Goal: Task Accomplishment & Management: Manage account settings

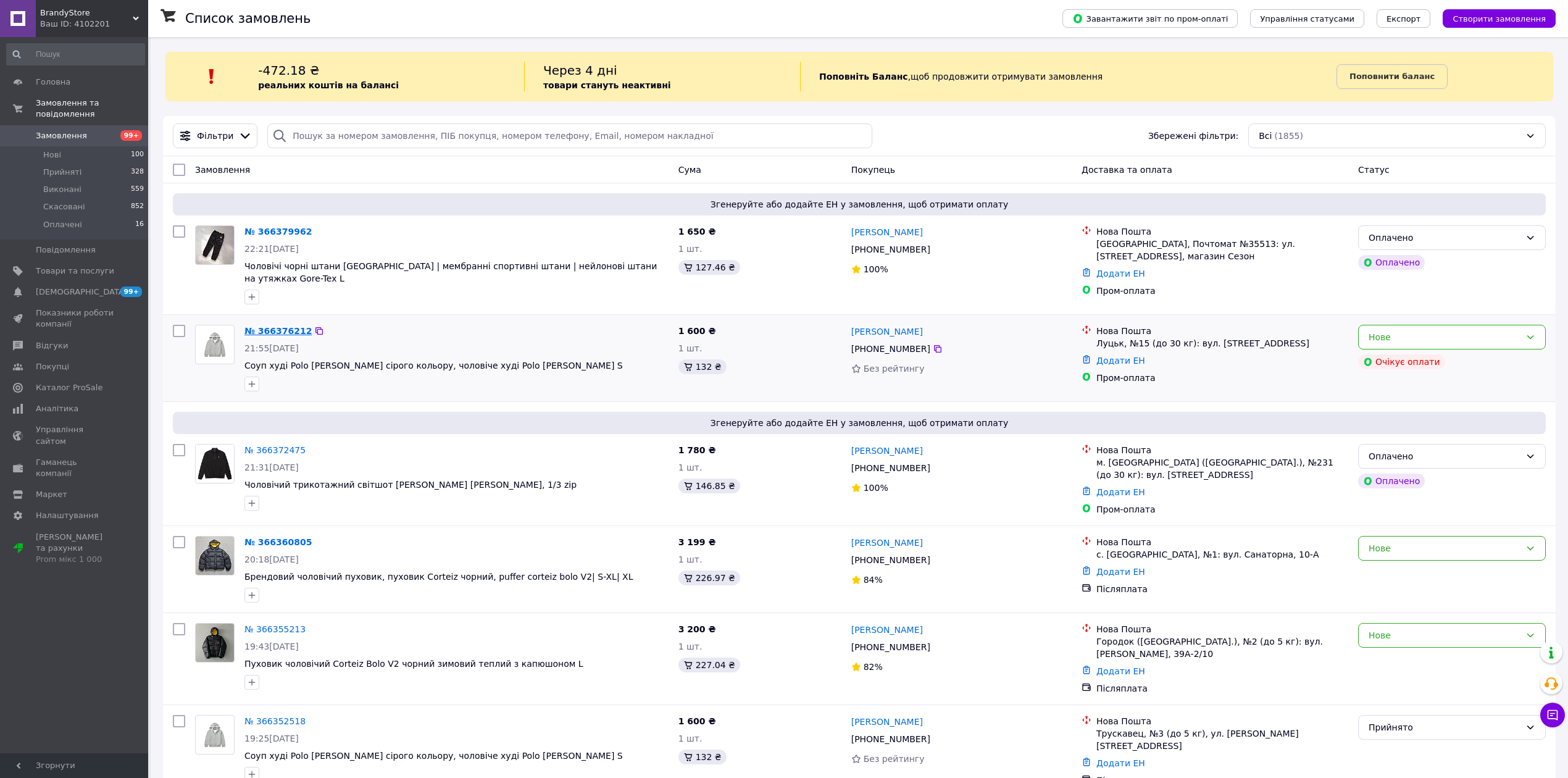
click at [272, 326] on link "№ 366376212" at bounding box center [278, 331] width 67 height 10
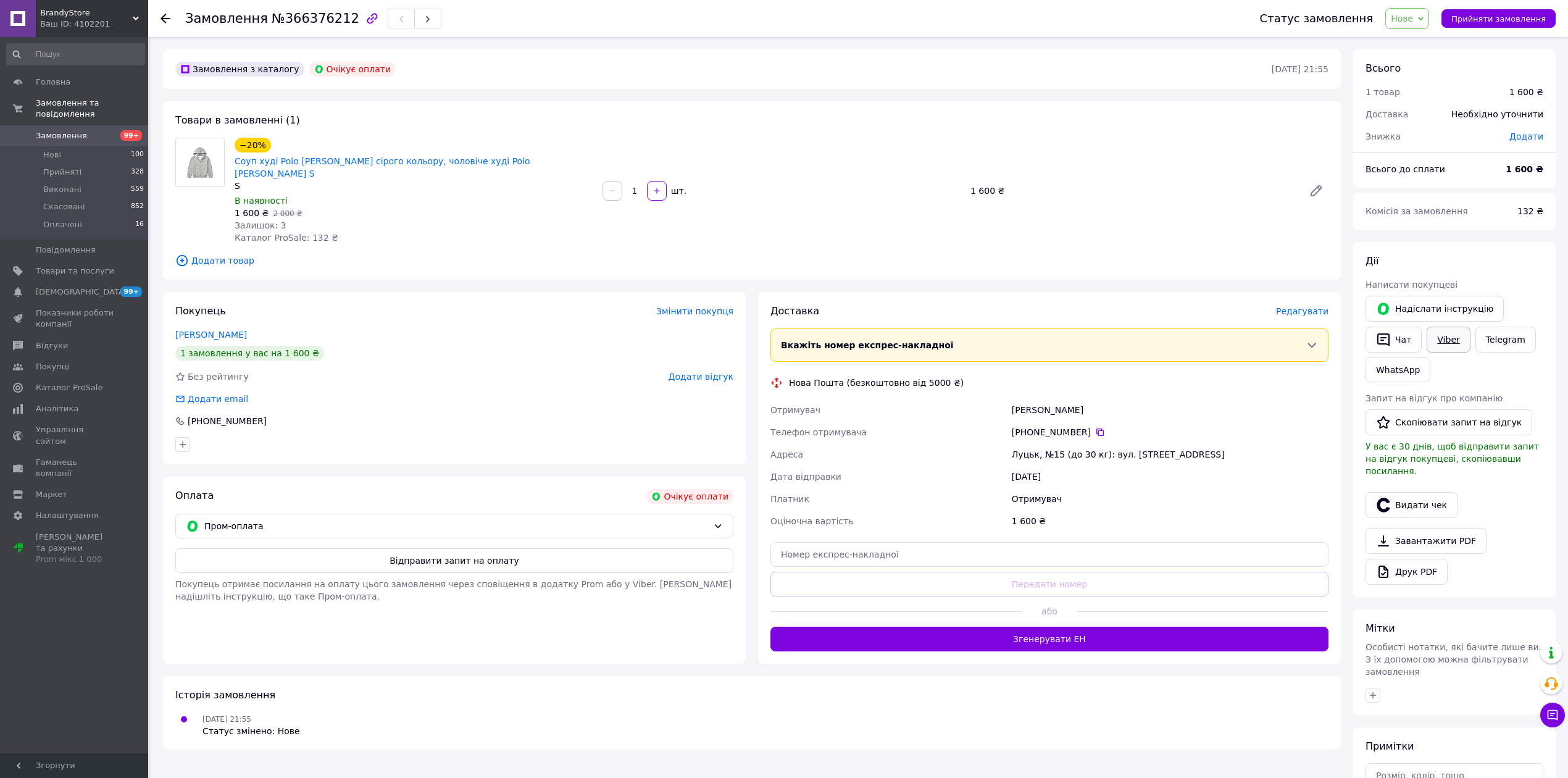
click at [1434, 339] on link "Viber" at bounding box center [1448, 340] width 43 height 26
click at [164, 14] on icon at bounding box center [165, 19] width 10 height 10
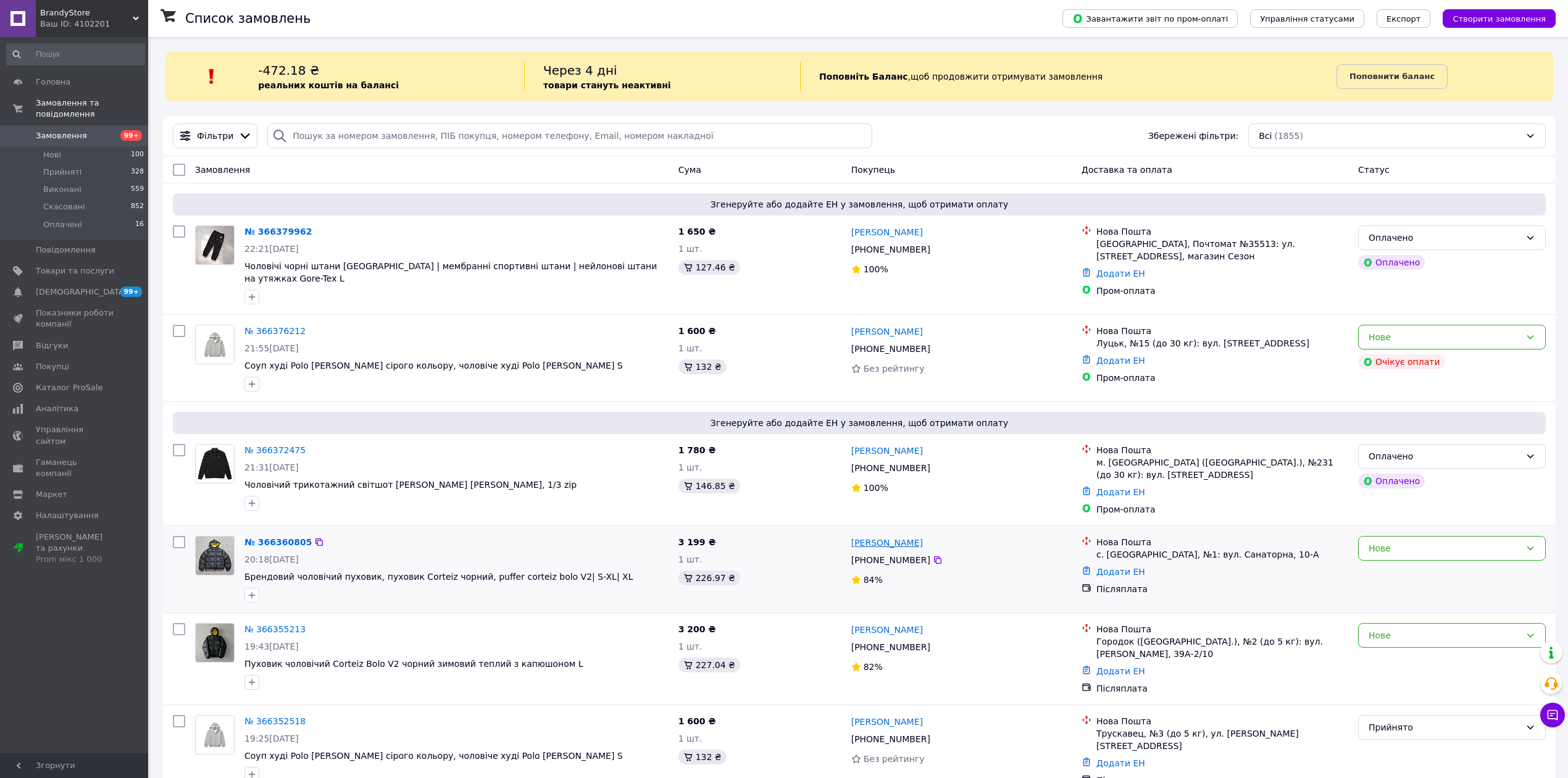
click at [903, 537] on link "[PERSON_NAME]" at bounding box center [887, 543] width 72 height 12
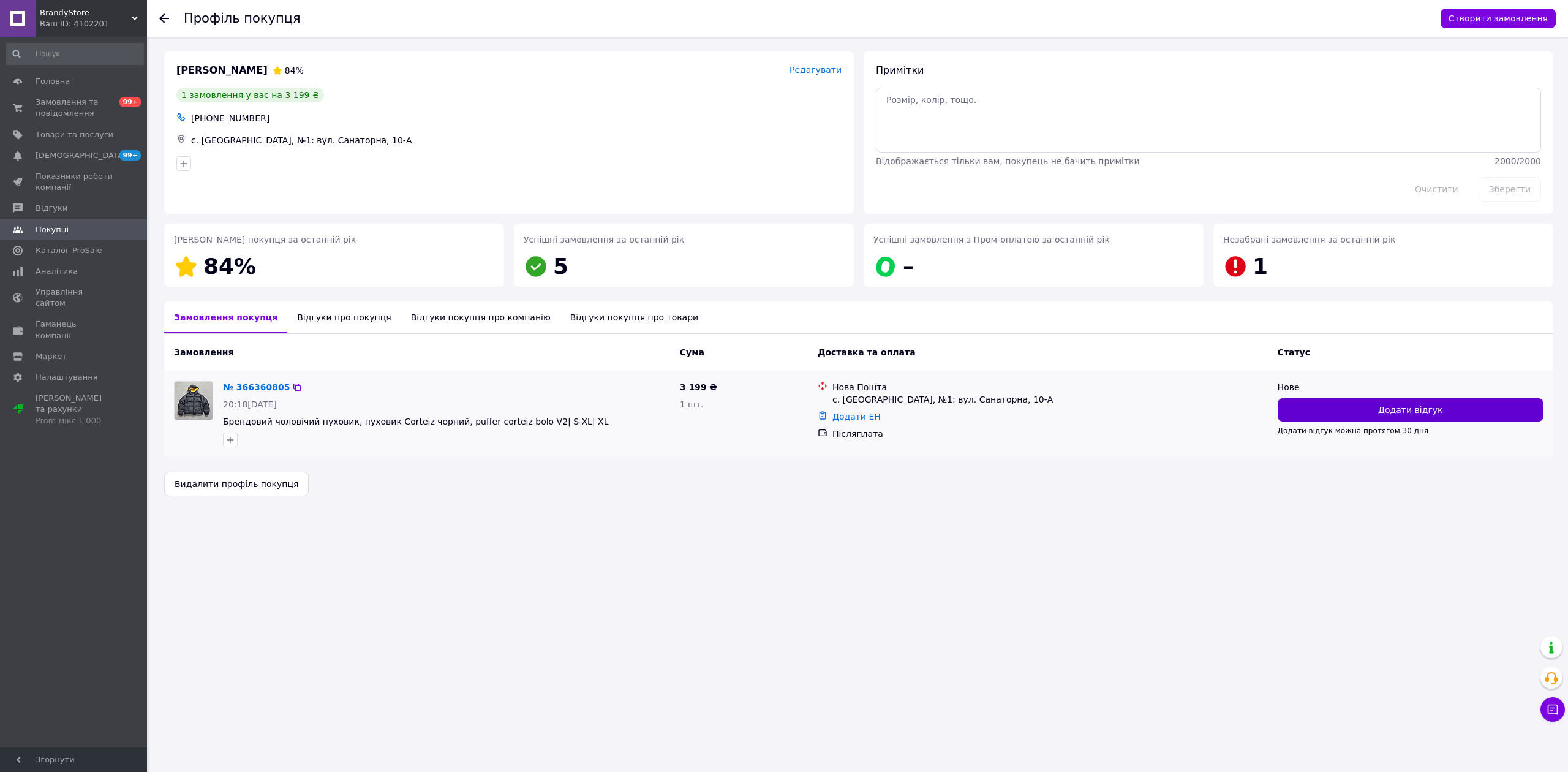
click at [1471, 410] on button "Додати відгук" at bounding box center [1410, 410] width 266 height 23
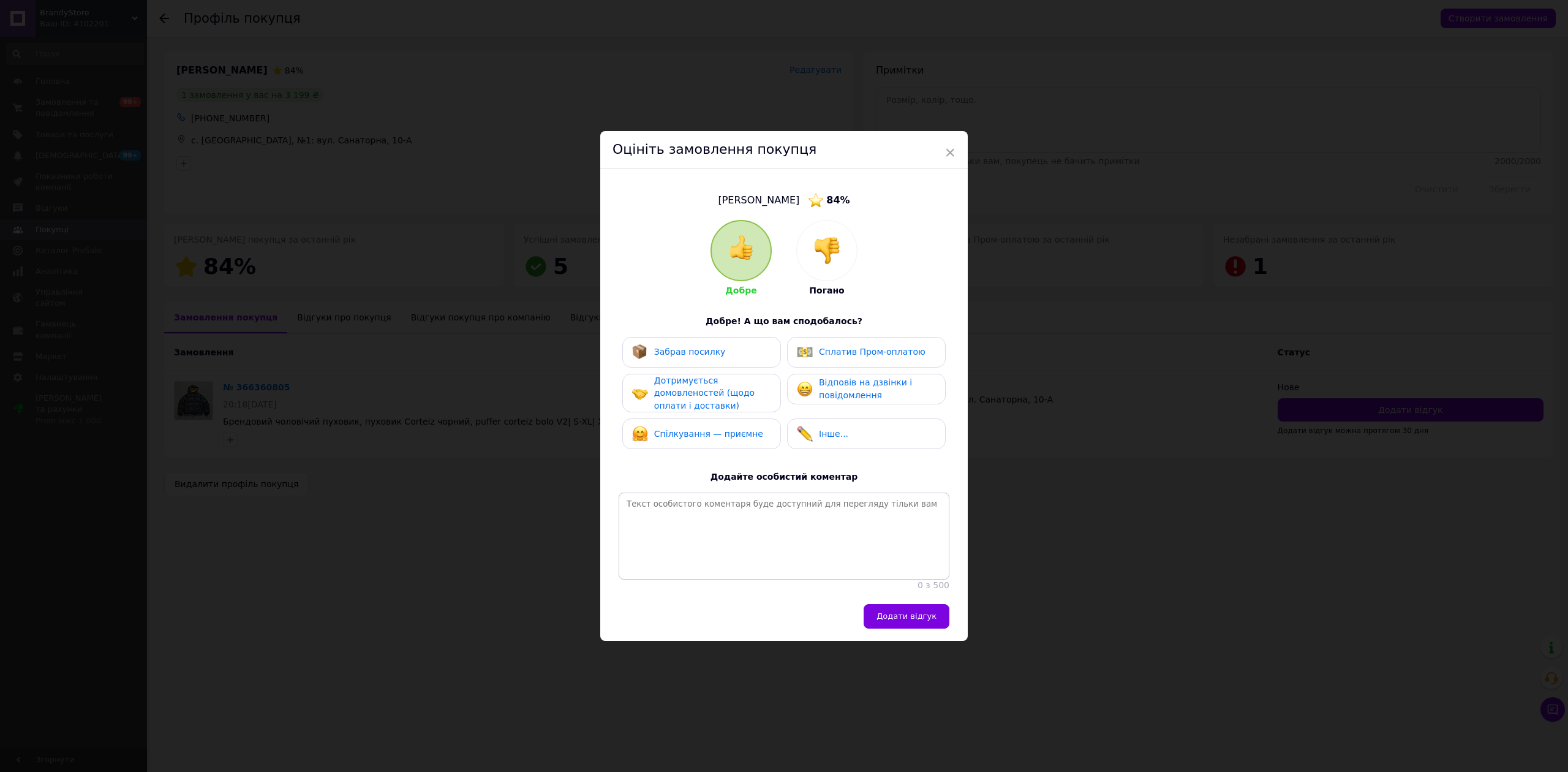
click at [814, 241] on img at bounding box center [827, 250] width 27 height 27
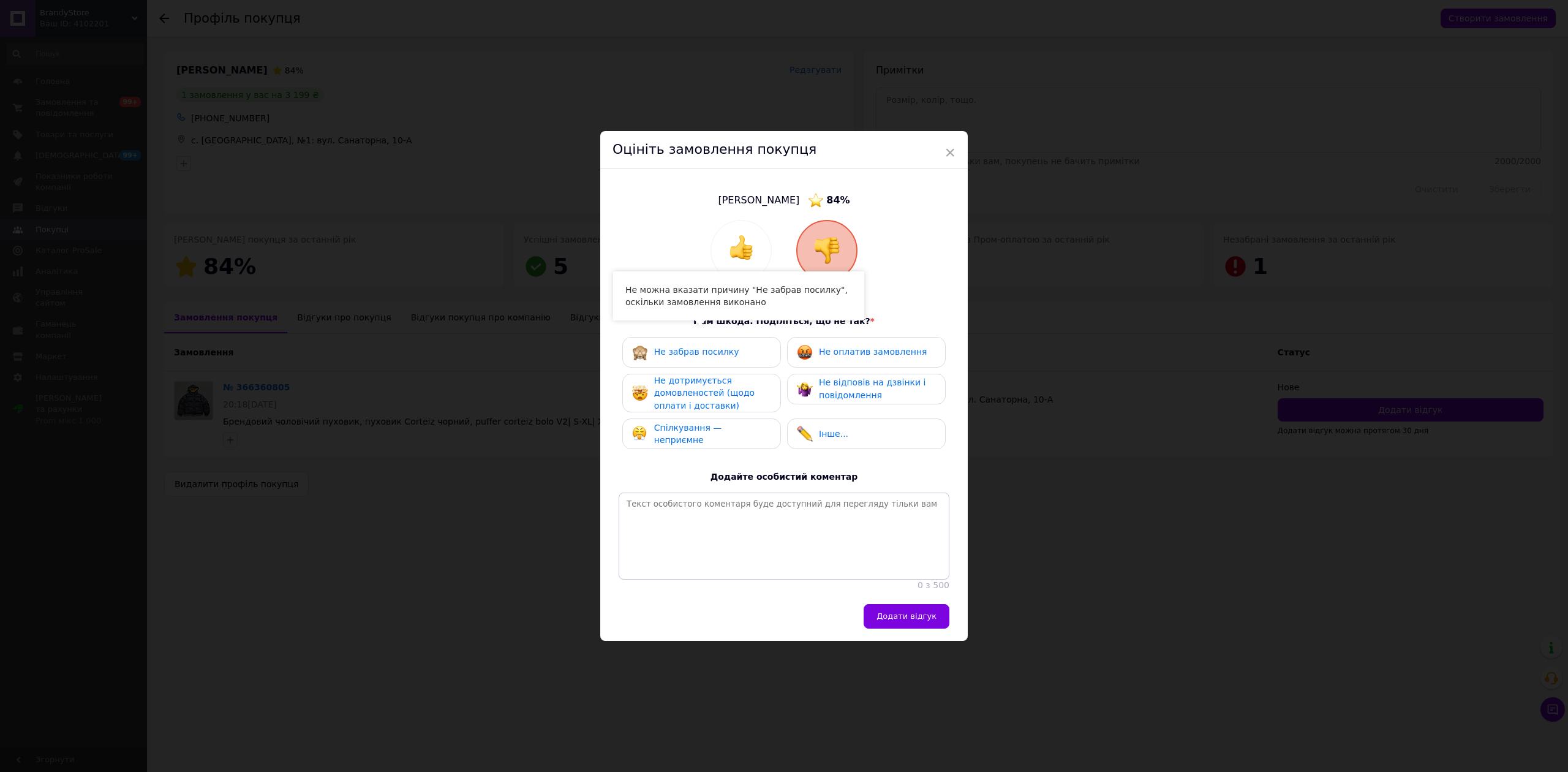
click at [721, 383] on span "Не дотримується домовленостей (щодо оплати і доставки)" at bounding box center [704, 393] width 100 height 35
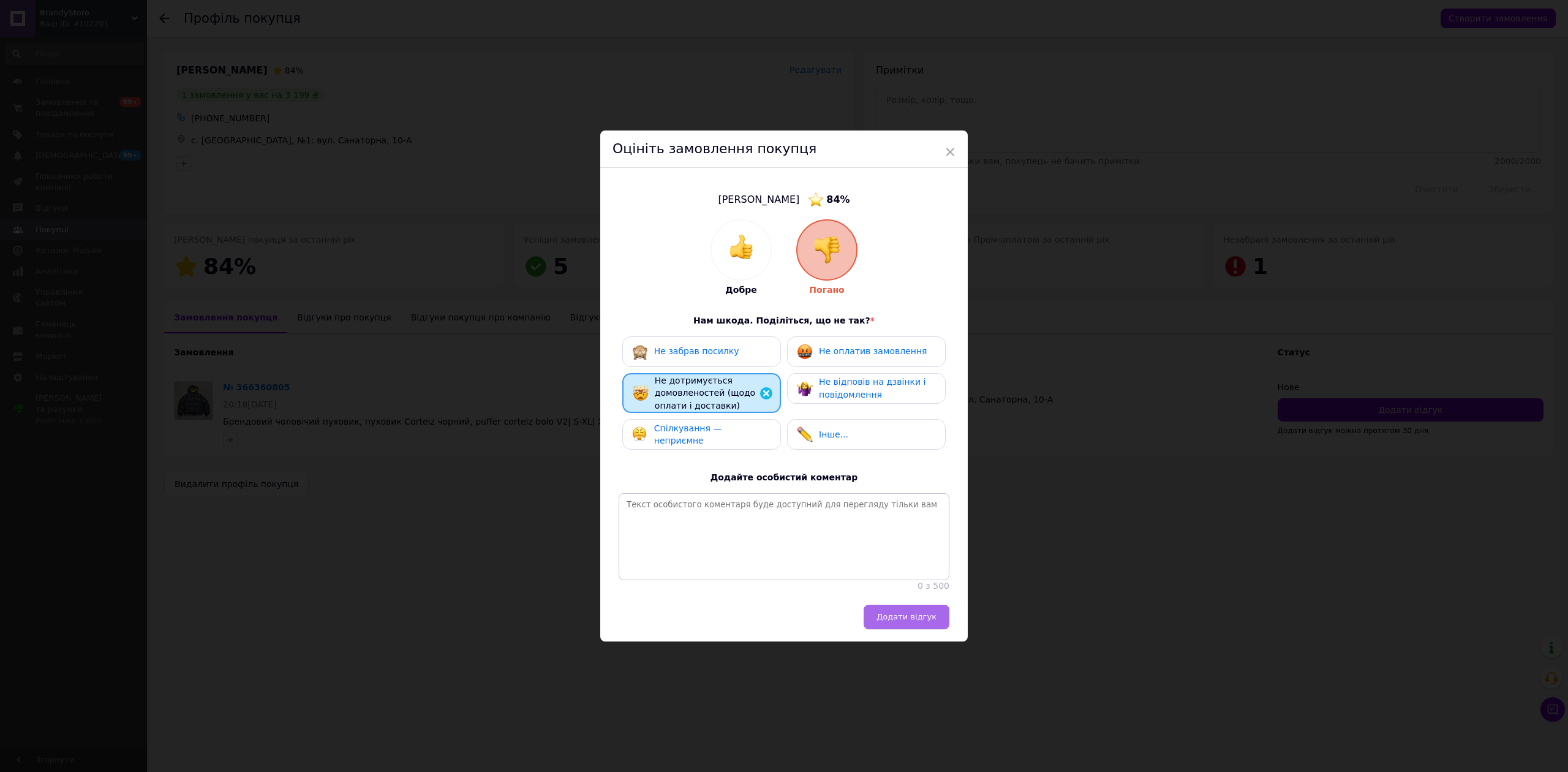
drag, startPoint x: 937, startPoint y: 640, endPoint x: 936, endPoint y: 621, distance: 19.0
click at [939, 634] on div "Додати відгук" at bounding box center [784, 623] width 368 height 37
click at [936, 621] on button "Додати відгук" at bounding box center [907, 617] width 86 height 25
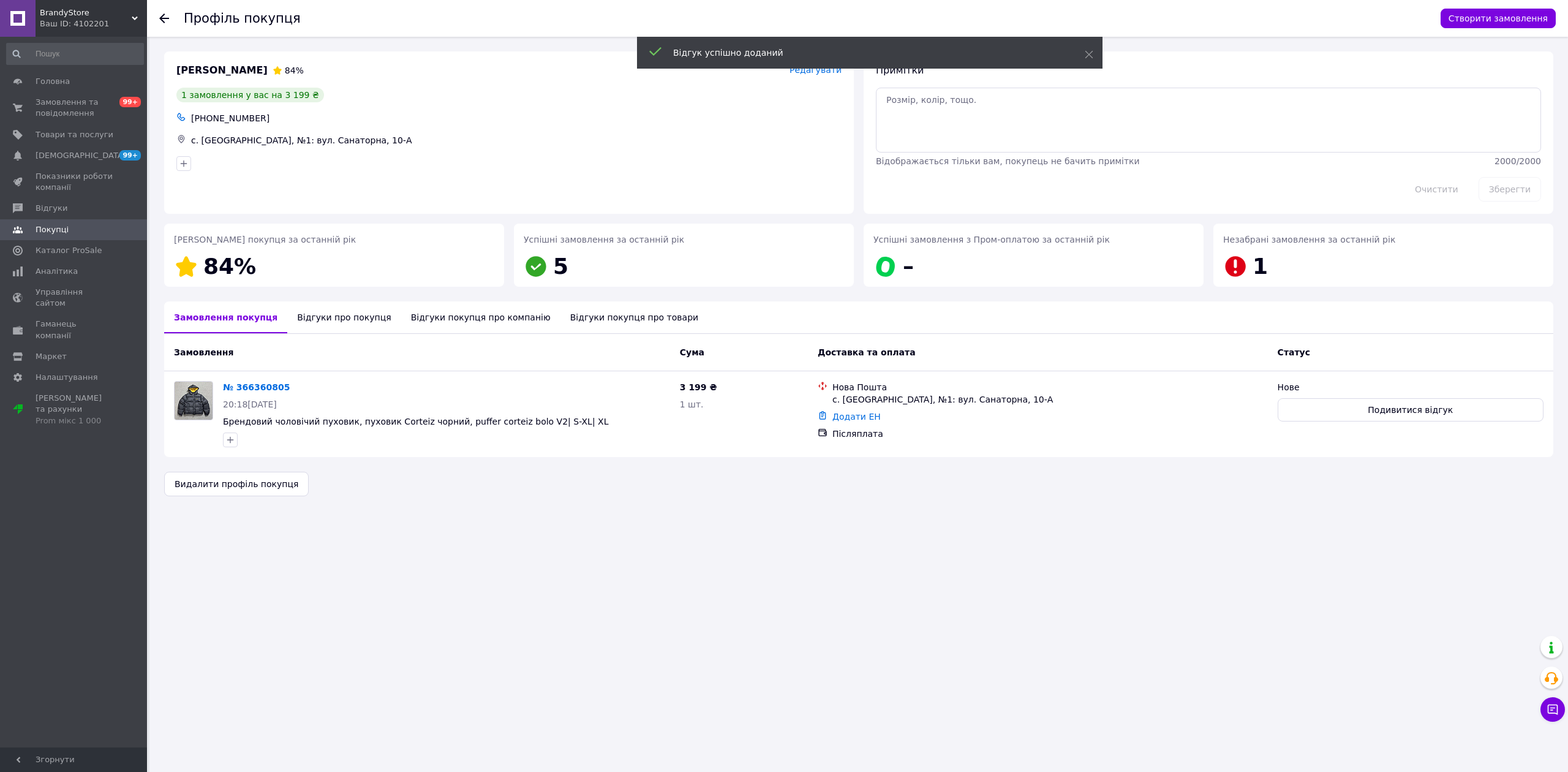
click at [164, 23] on div at bounding box center [164, 18] width 10 height 12
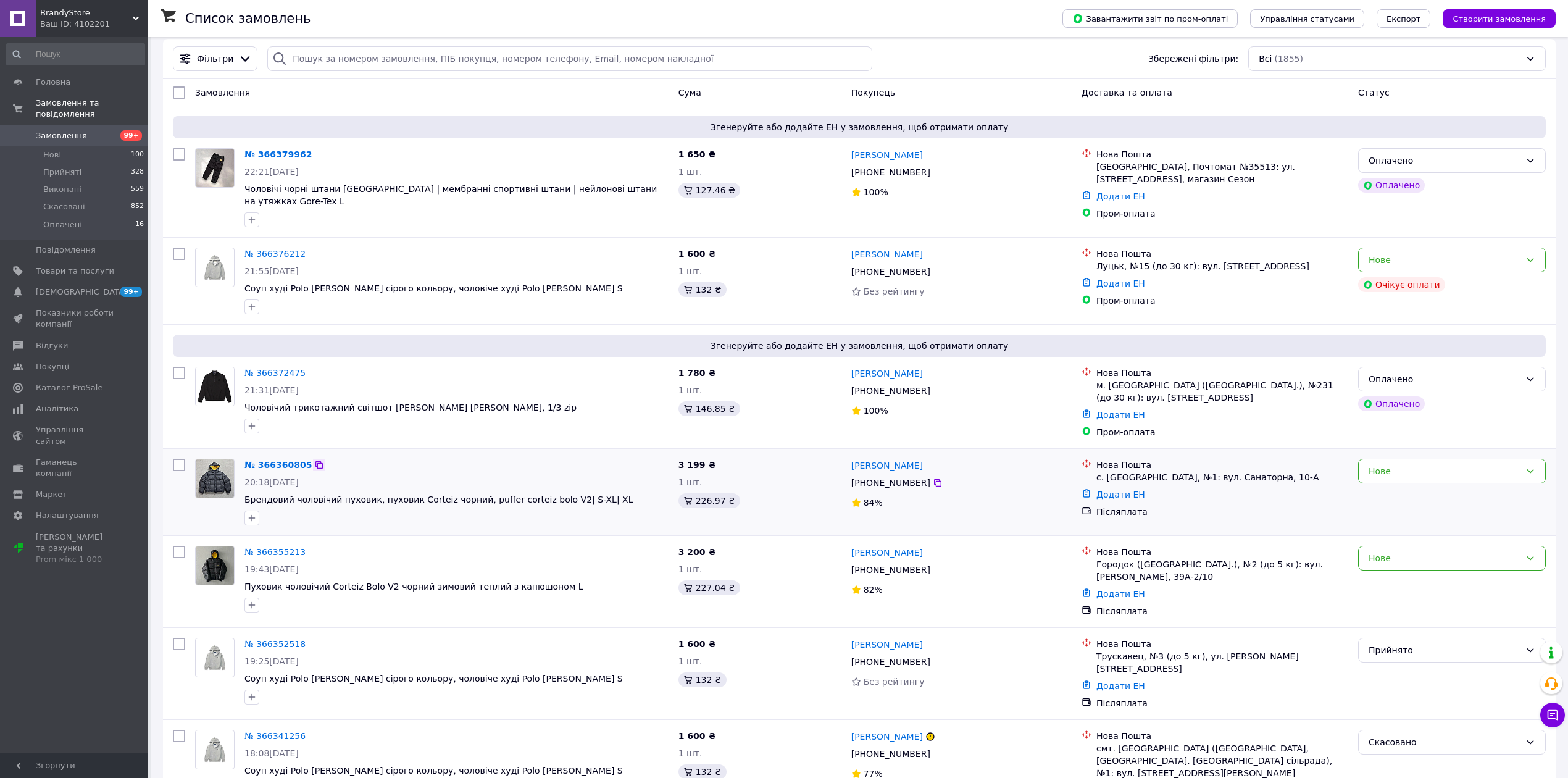
scroll to position [82, 0]
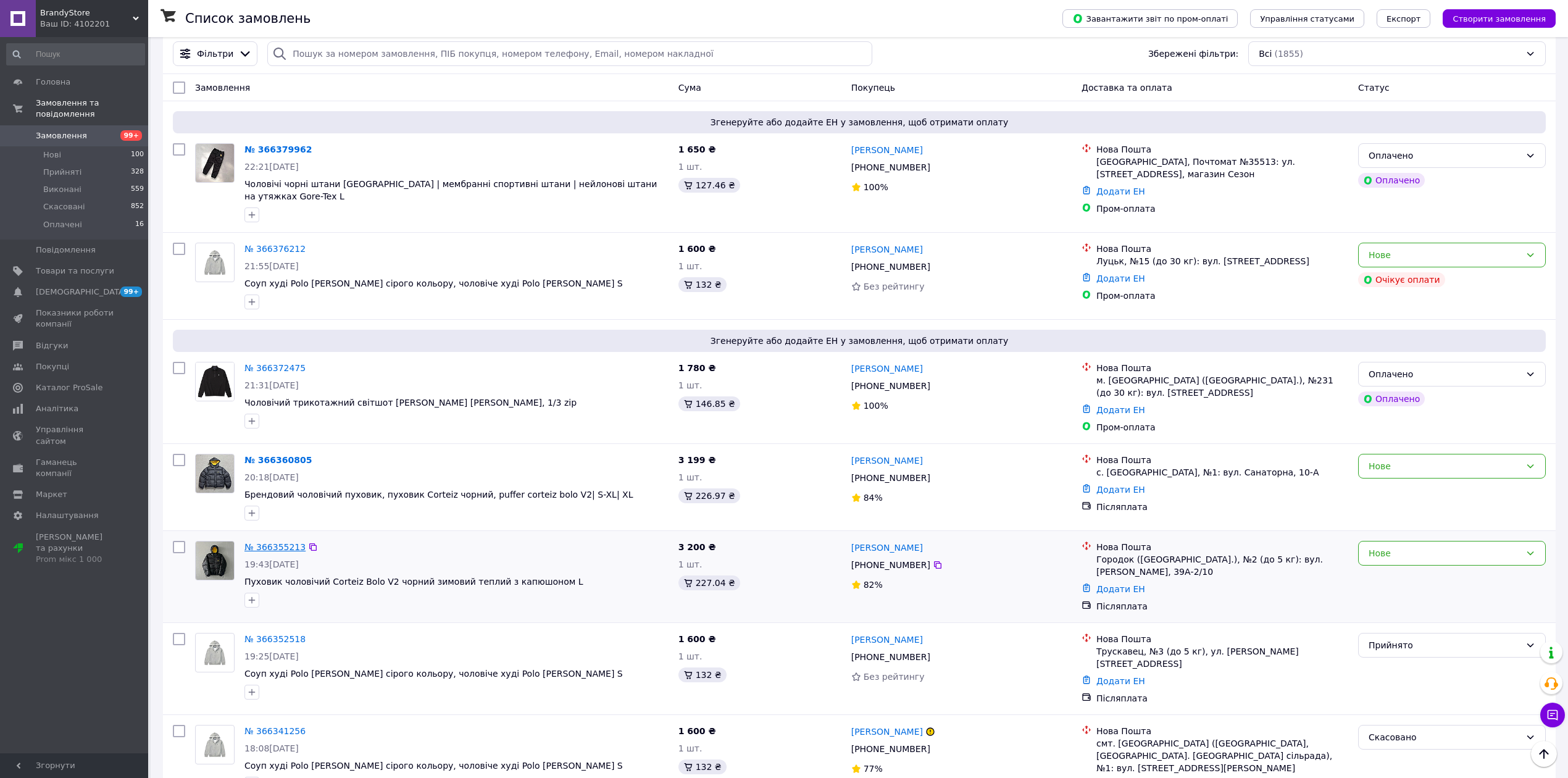
click at [273, 542] on link "№ 366355213" at bounding box center [275, 547] width 61 height 10
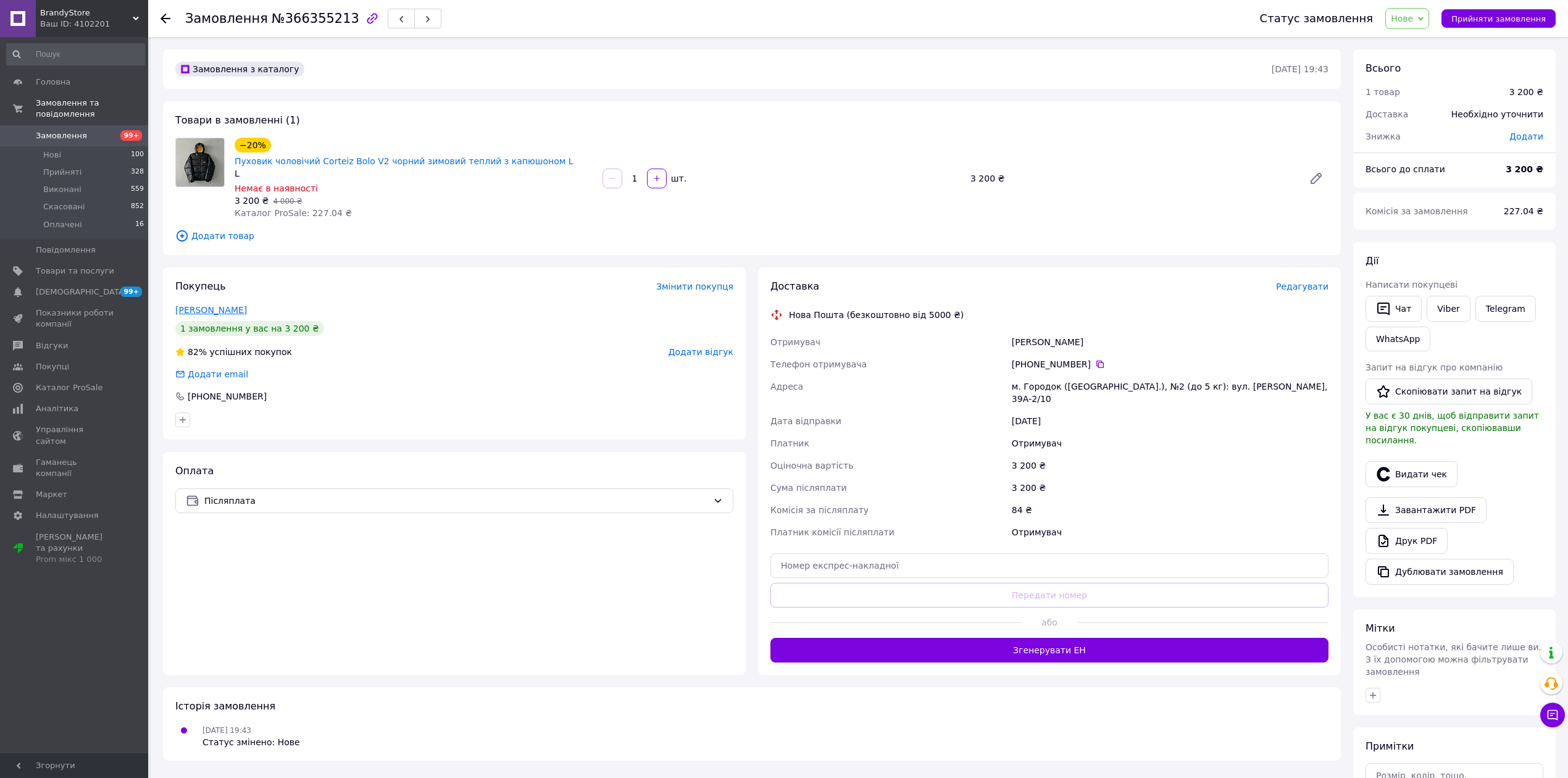
click at [178, 305] on link "Вадимівна Катерина" at bounding box center [211, 310] width 72 height 10
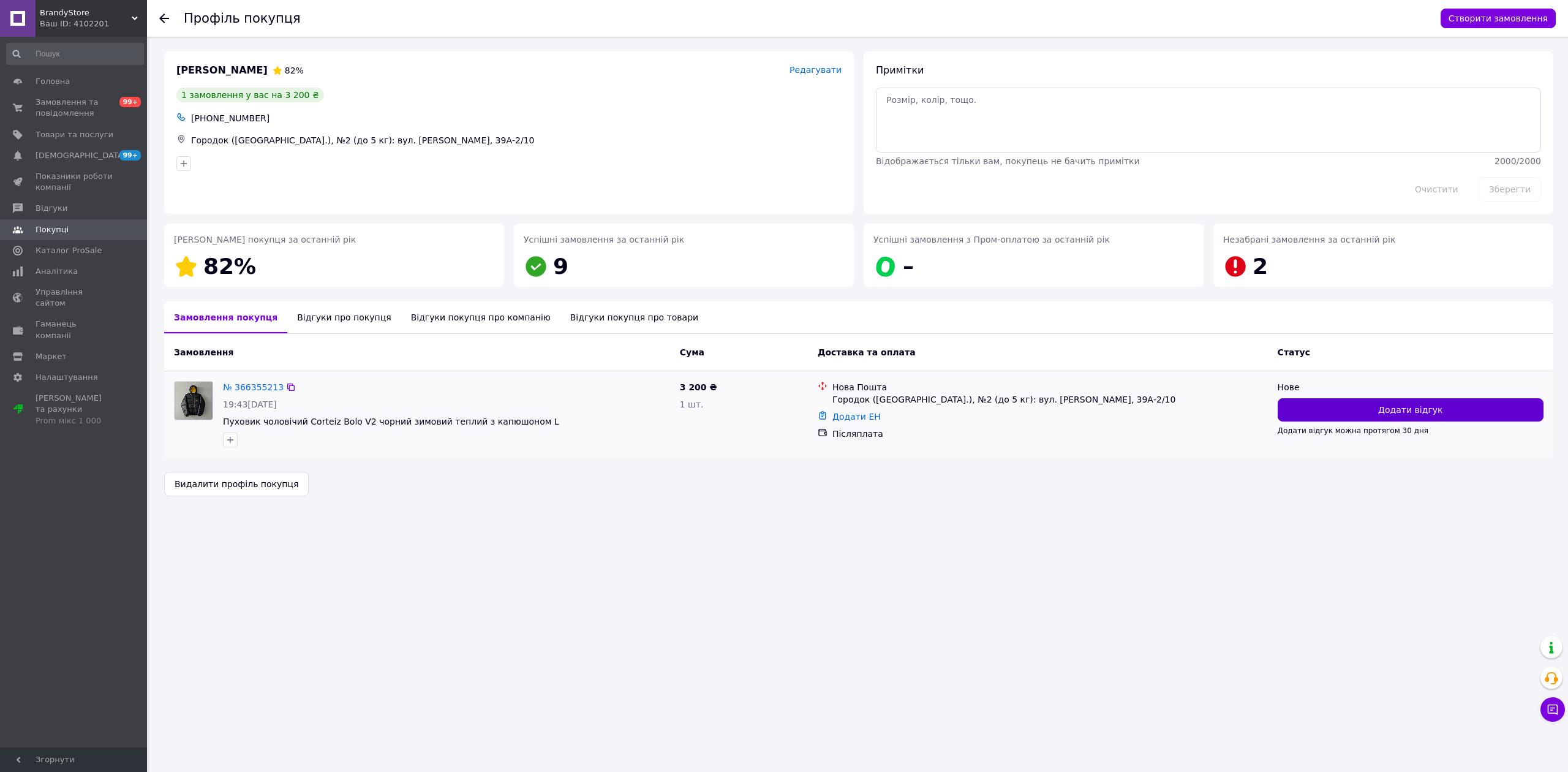
click at [1294, 400] on button "Додати відгук" at bounding box center [1410, 410] width 266 height 23
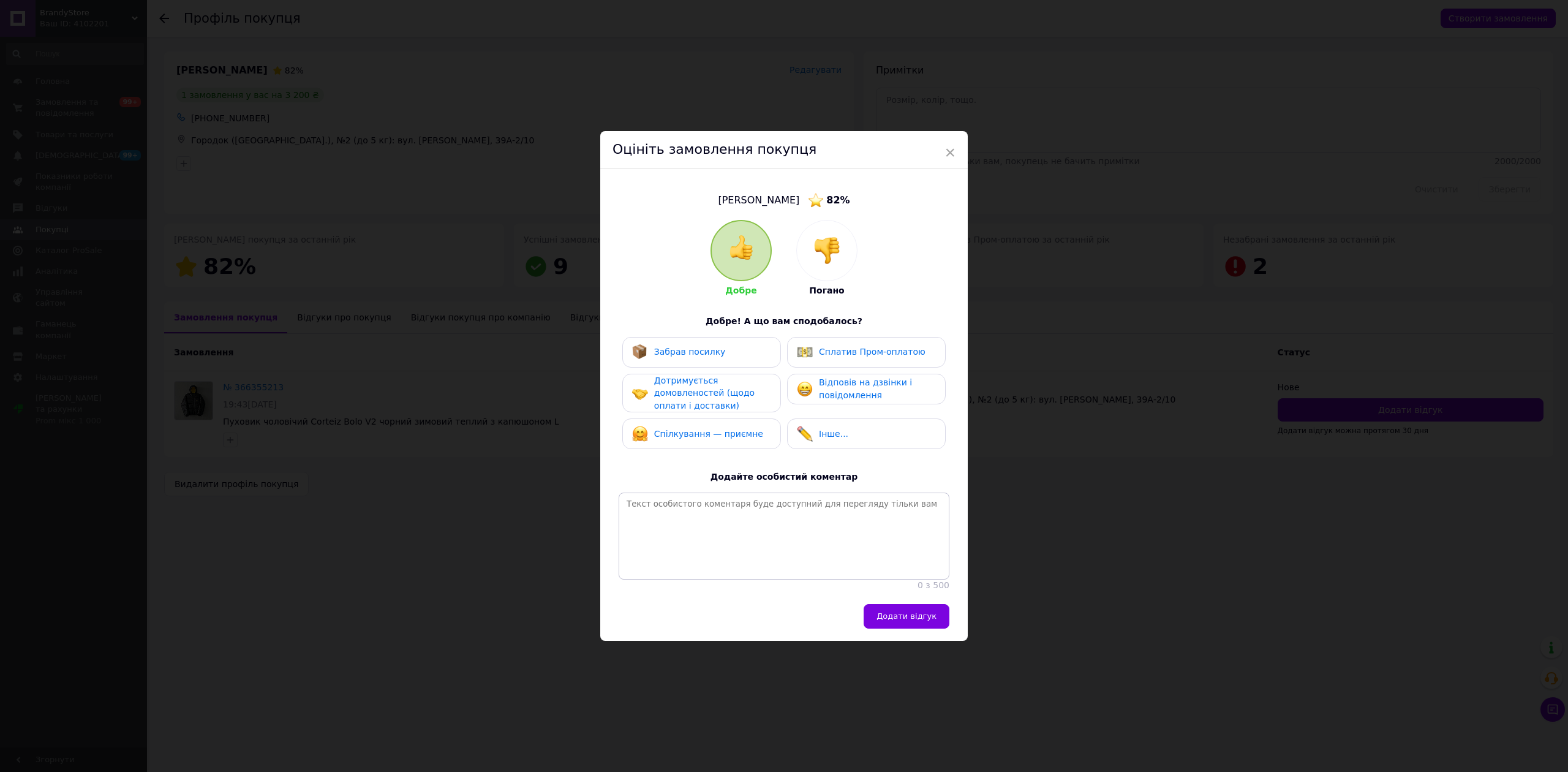
click at [814, 261] on div at bounding box center [827, 251] width 60 height 60
click at [722, 423] on span "Спілкування — неприємне" at bounding box center [688, 435] width 68 height 23
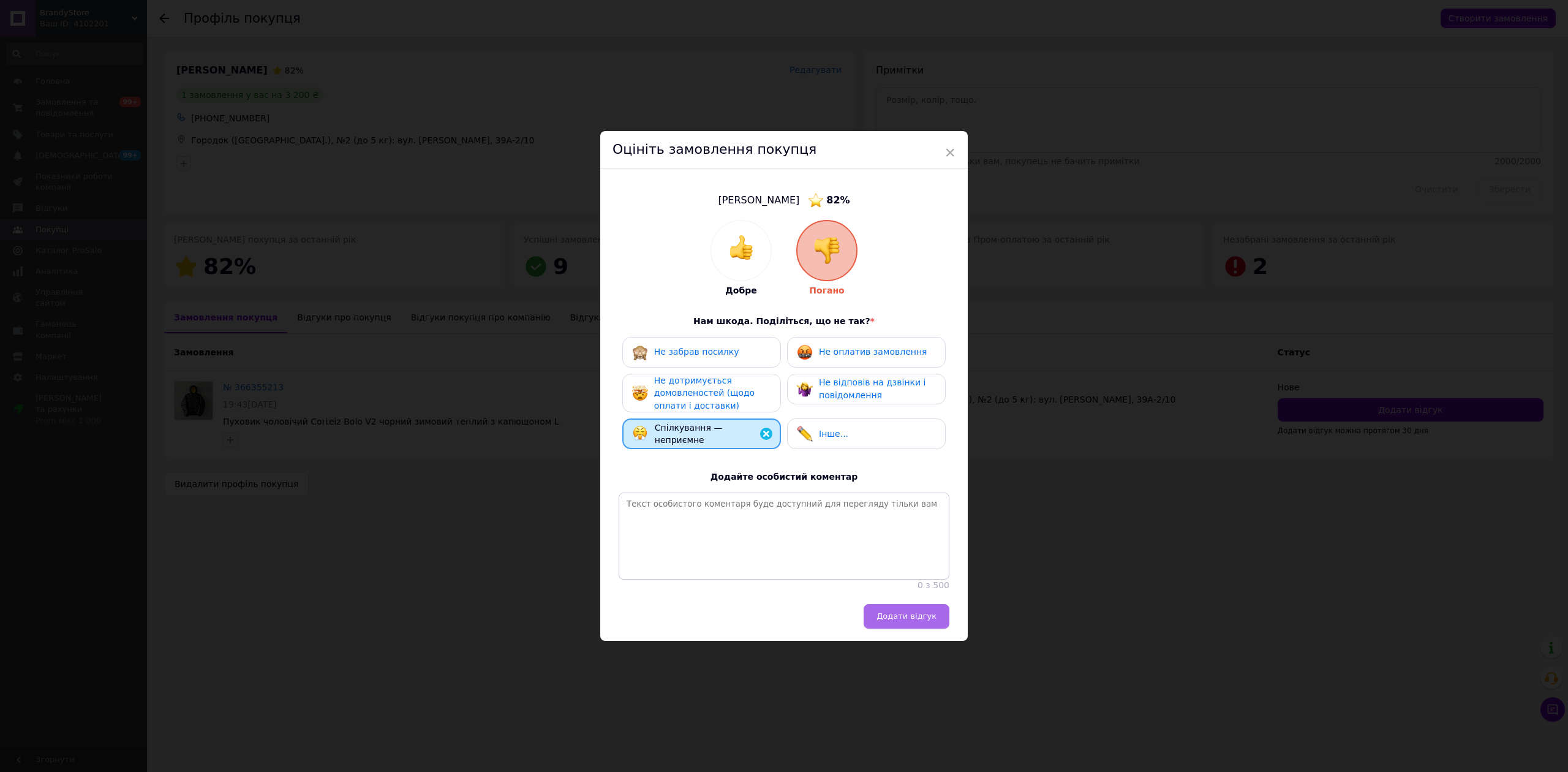
click at [908, 636] on div "Додати відгук" at bounding box center [784, 623] width 368 height 37
click at [907, 621] on span "Додати відгук" at bounding box center [907, 616] width 60 height 9
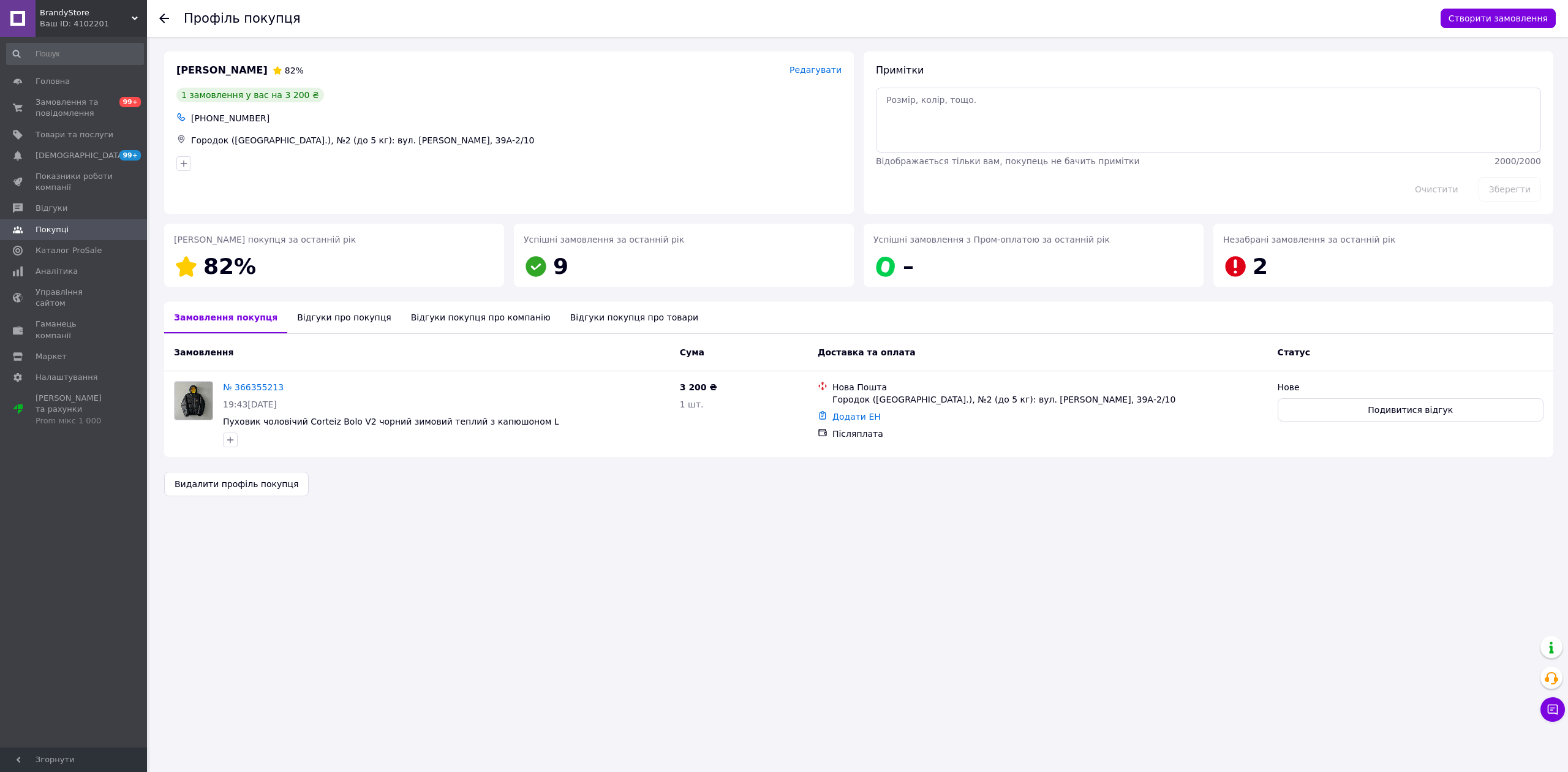
click at [164, 18] on icon at bounding box center [164, 18] width 10 height 10
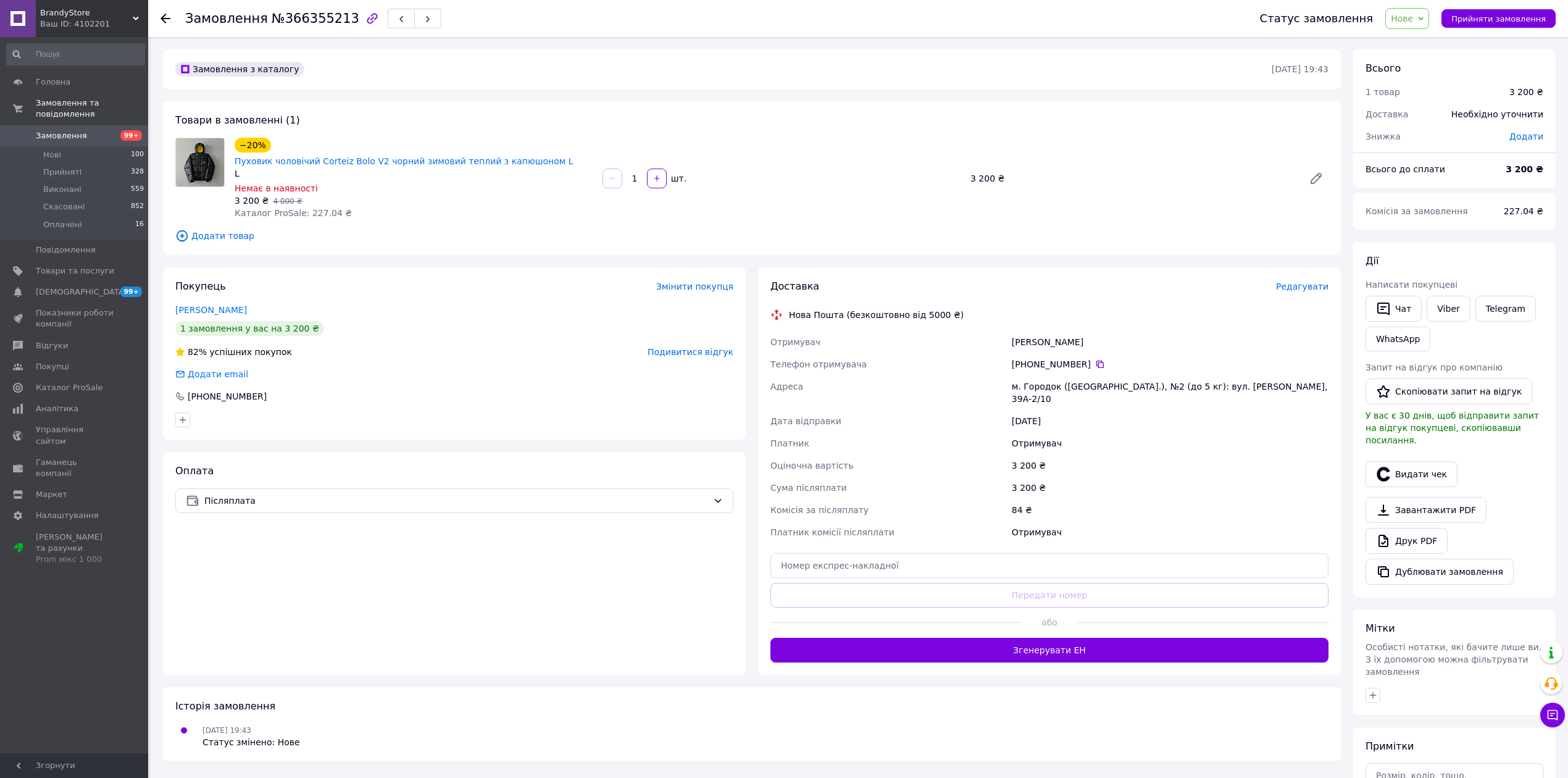
click at [167, 21] on icon at bounding box center [165, 19] width 10 height 10
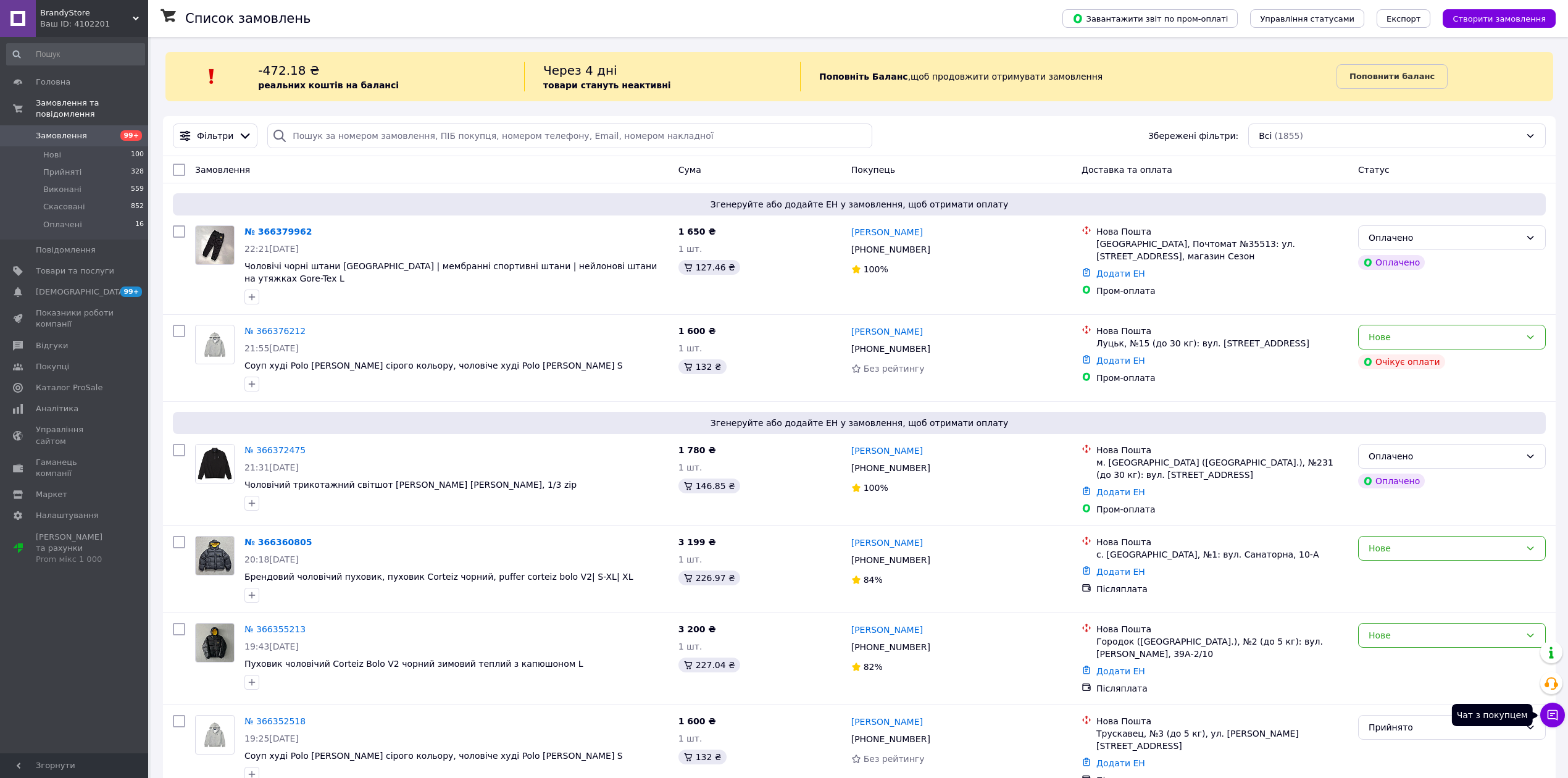
click at [1553, 715] on icon at bounding box center [1553, 715] width 12 height 12
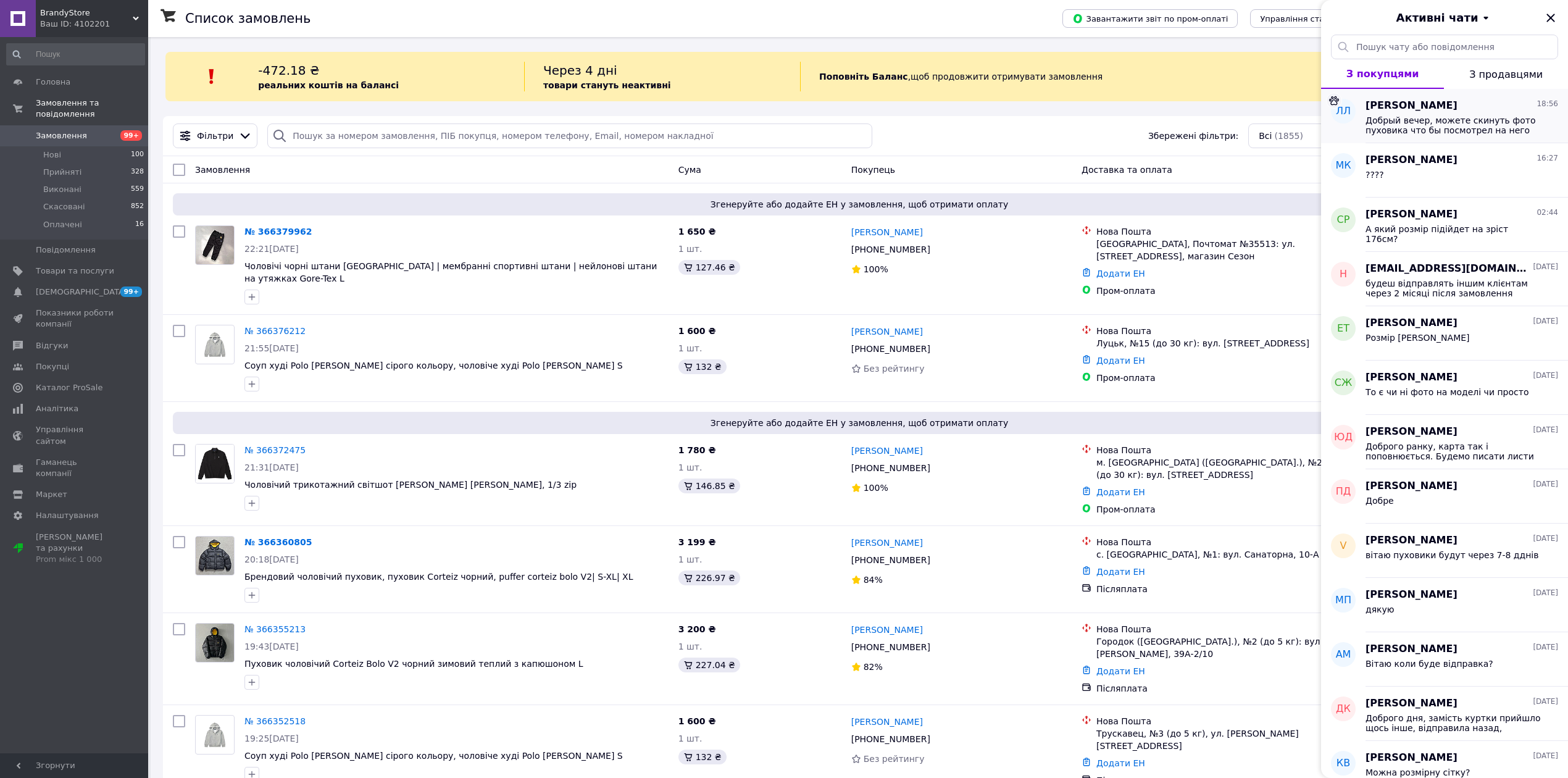
click at [1401, 111] on span "Людмила Лобанова" at bounding box center [1411, 106] width 92 height 14
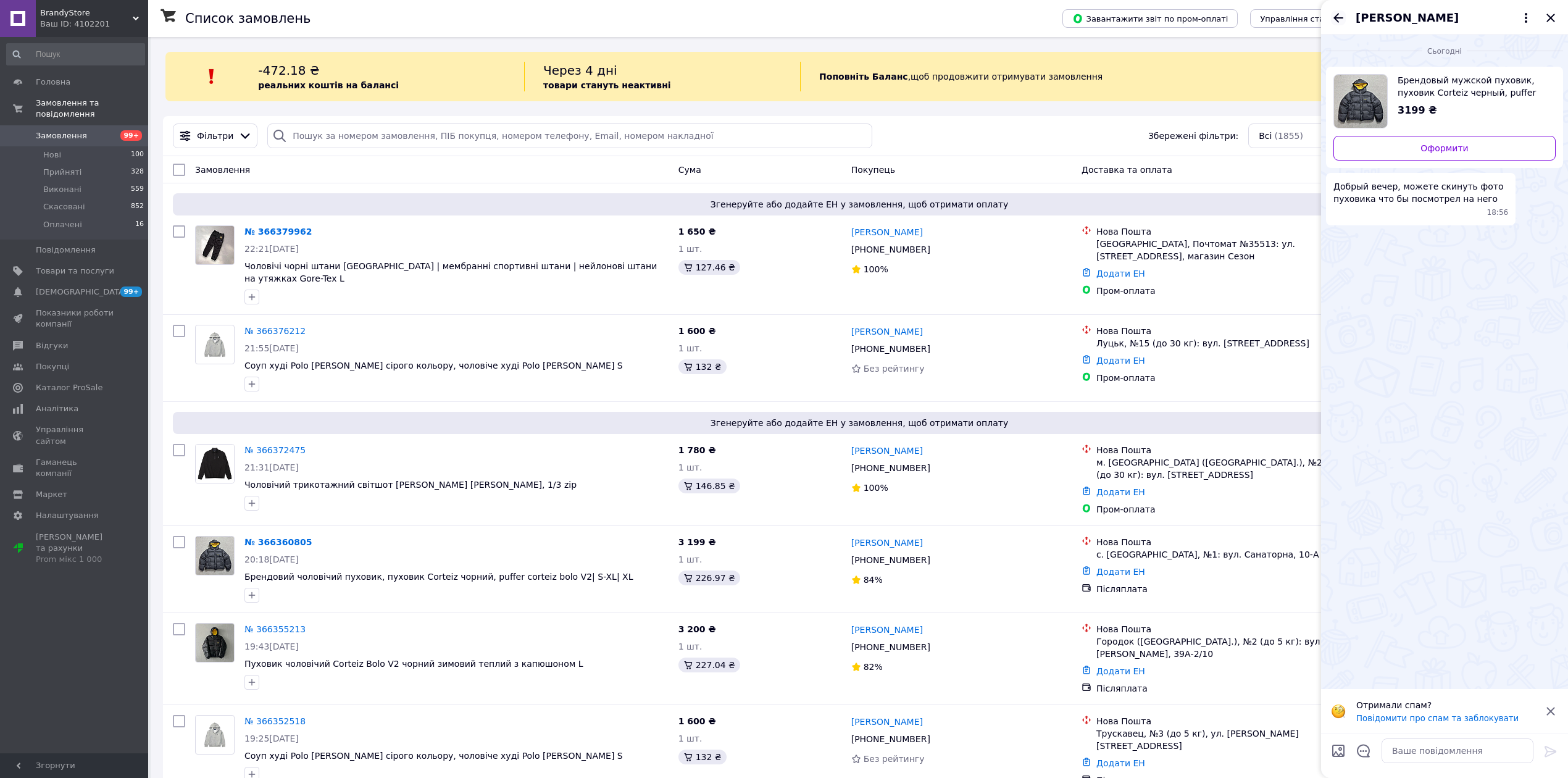
click at [1332, 15] on icon "Назад" at bounding box center [1338, 18] width 15 height 15
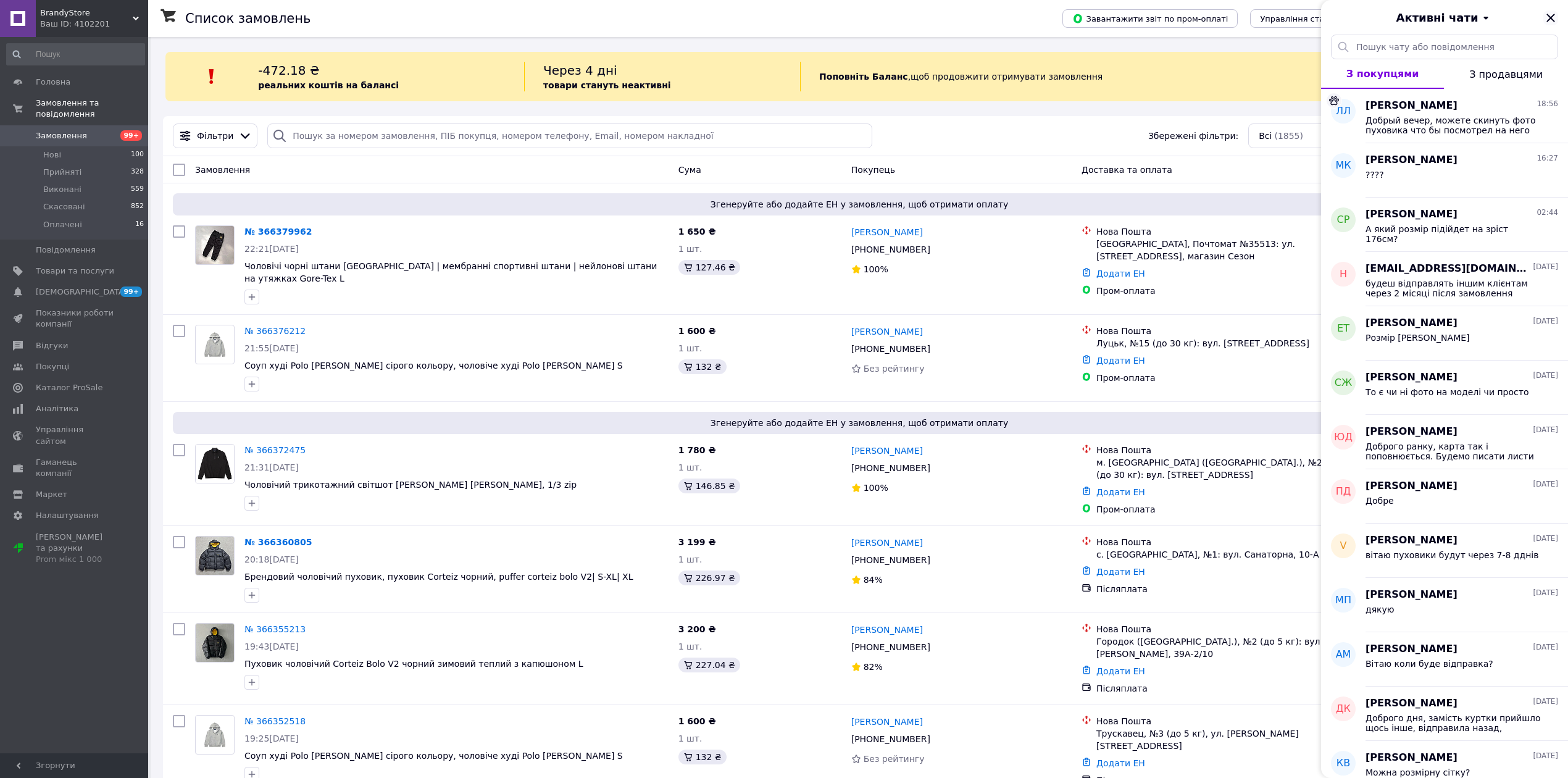
click at [1546, 23] on icon "Закрити" at bounding box center [1550, 18] width 15 height 15
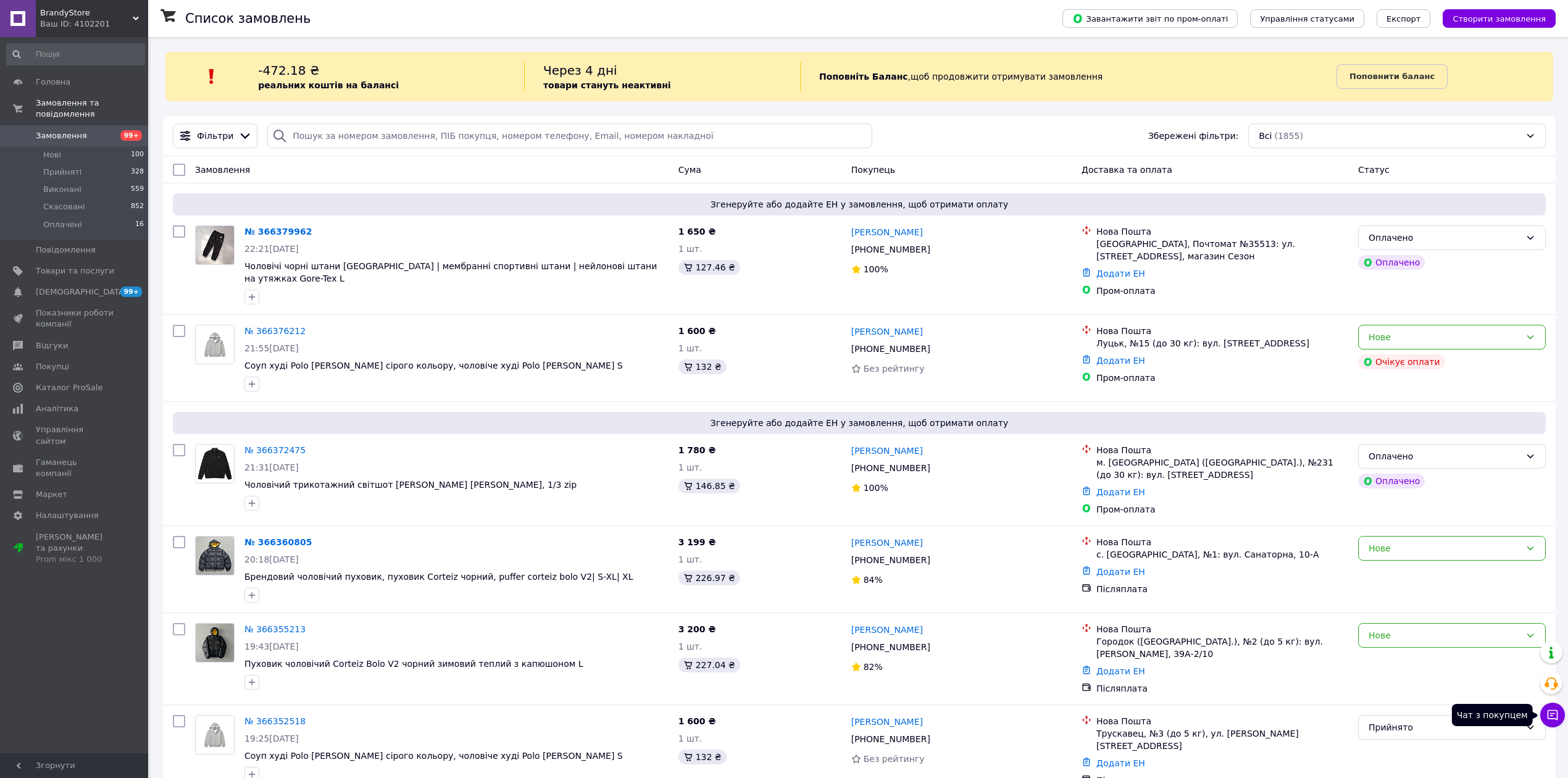
click at [1543, 719] on button "Чат з покупцем" at bounding box center [1553, 715] width 25 height 25
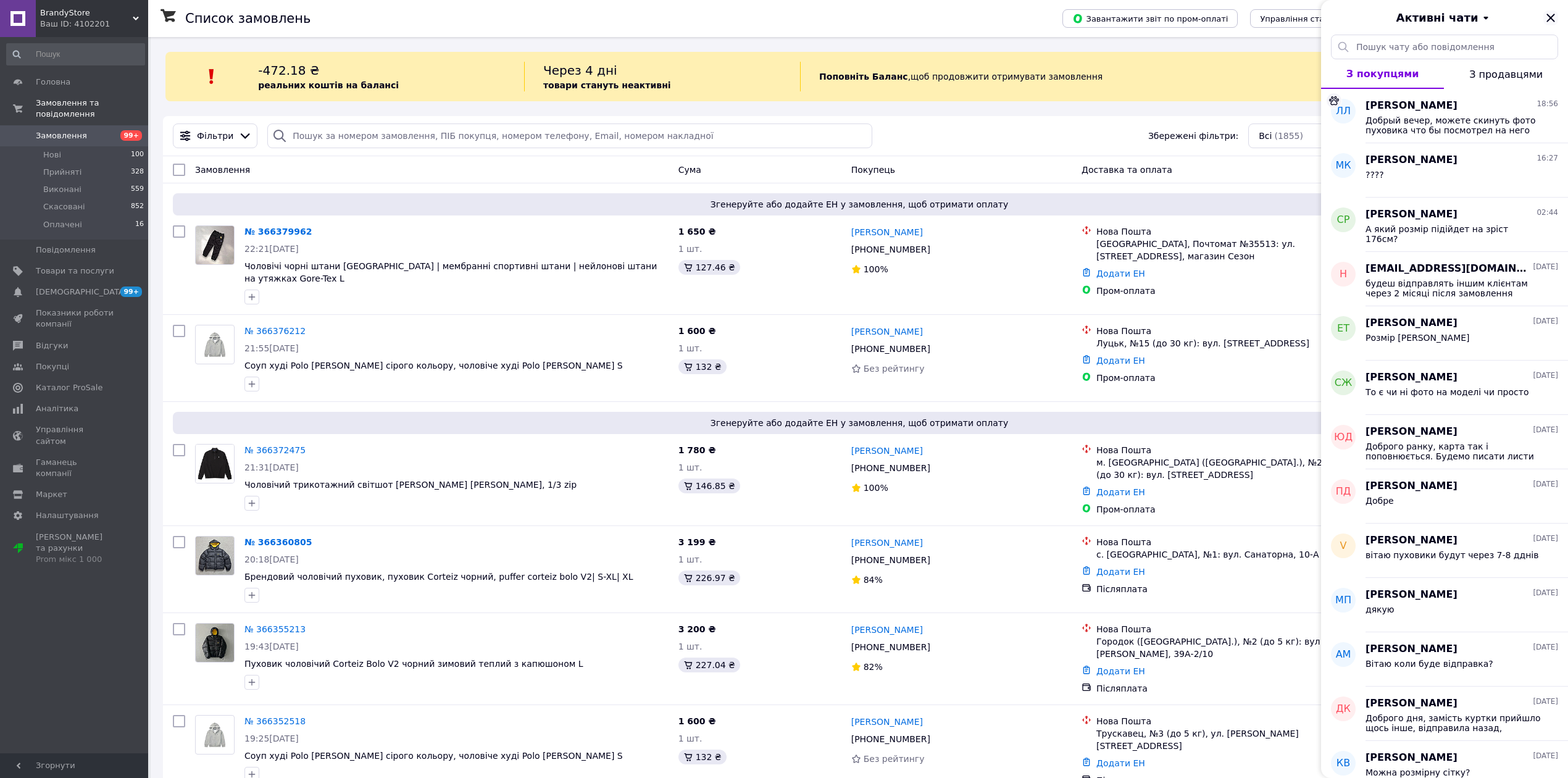
click at [1546, 11] on icon "Закрити" at bounding box center [1550, 18] width 15 height 15
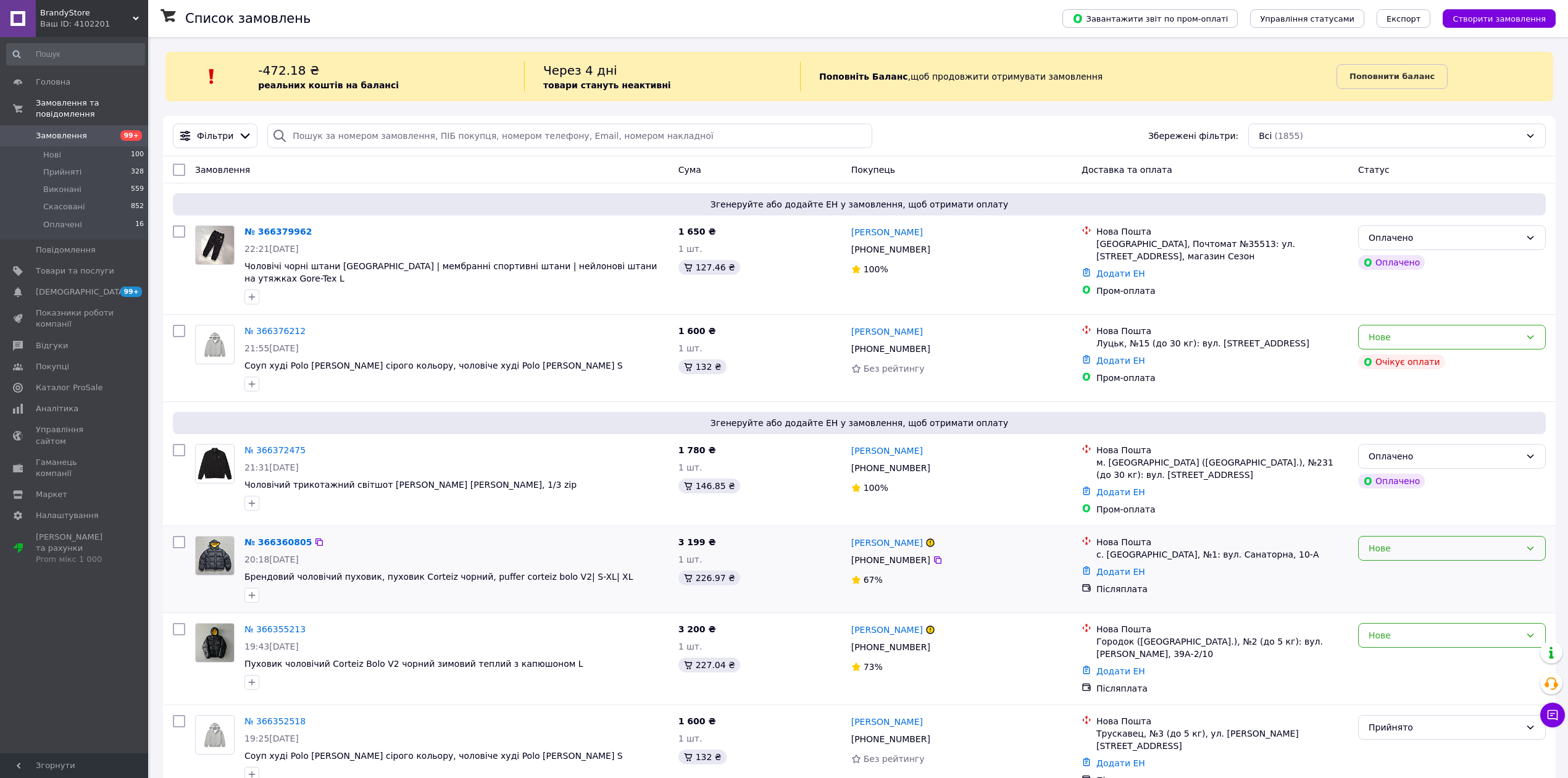
drag, startPoint x: 1414, startPoint y: 534, endPoint x: 1413, endPoint y: 546, distance: 12.0
click at [1414, 542] on div "Нове" at bounding box center [1444, 549] width 152 height 14
click at [1408, 608] on li "Скасовано" at bounding box center [1451, 609] width 186 height 22
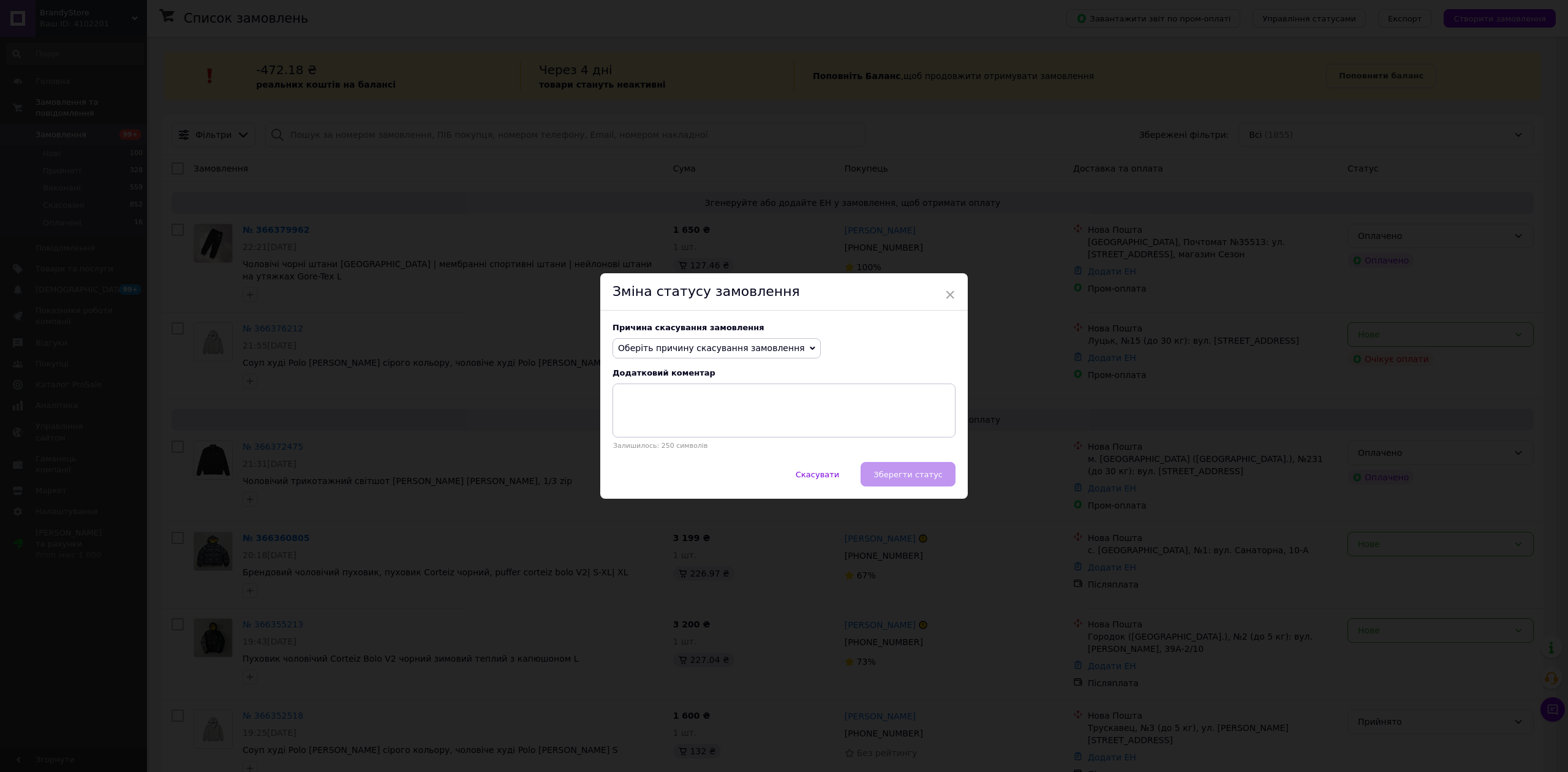
click at [698, 352] on span "Оберіть причину скасування замовлення" at bounding box center [712, 348] width 187 height 10
click at [675, 428] on li "На прохання покупця" at bounding box center [717, 424] width 207 height 17
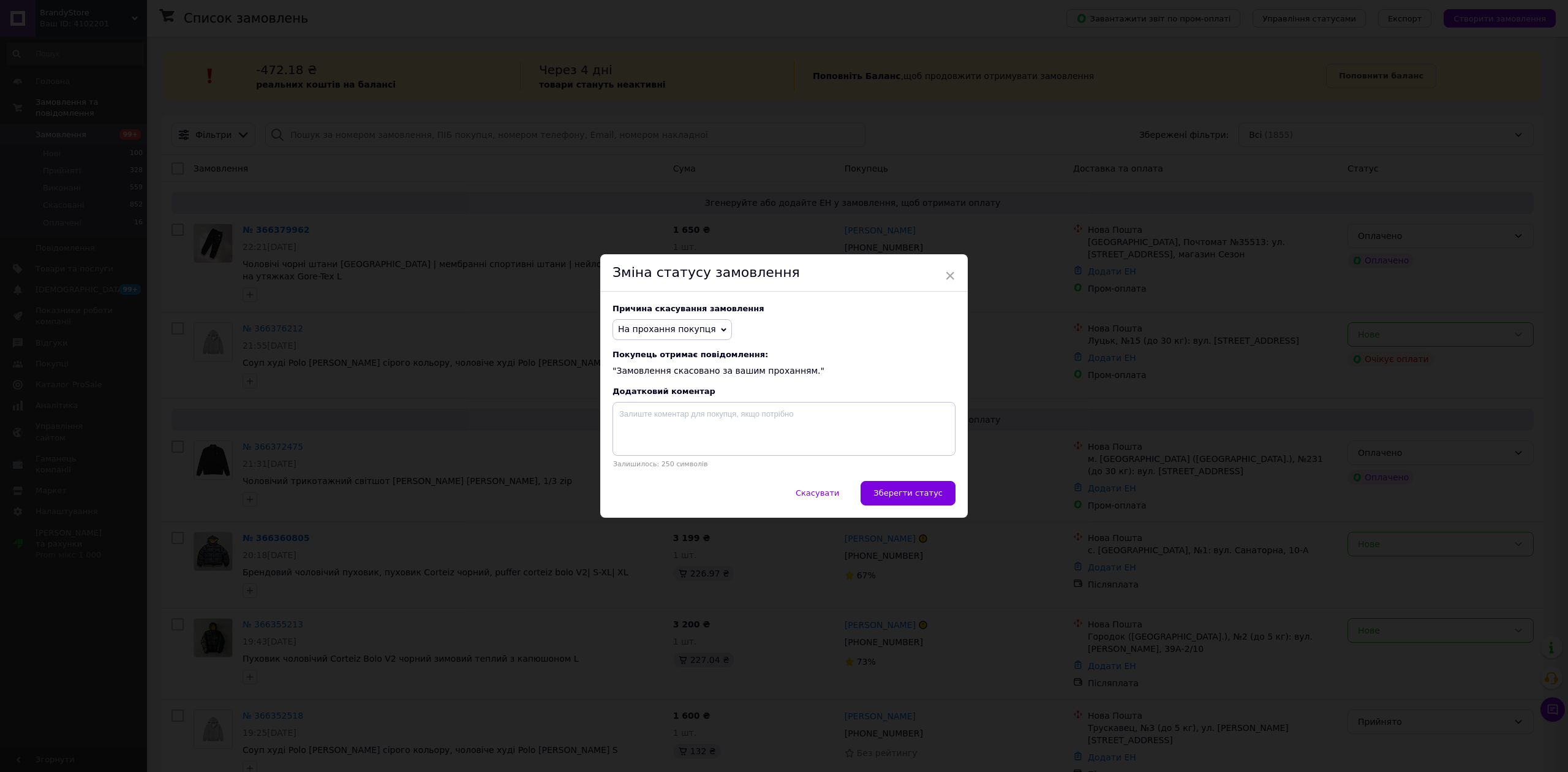
click at [908, 490] on span "Зберегти статус" at bounding box center [908, 493] width 69 height 9
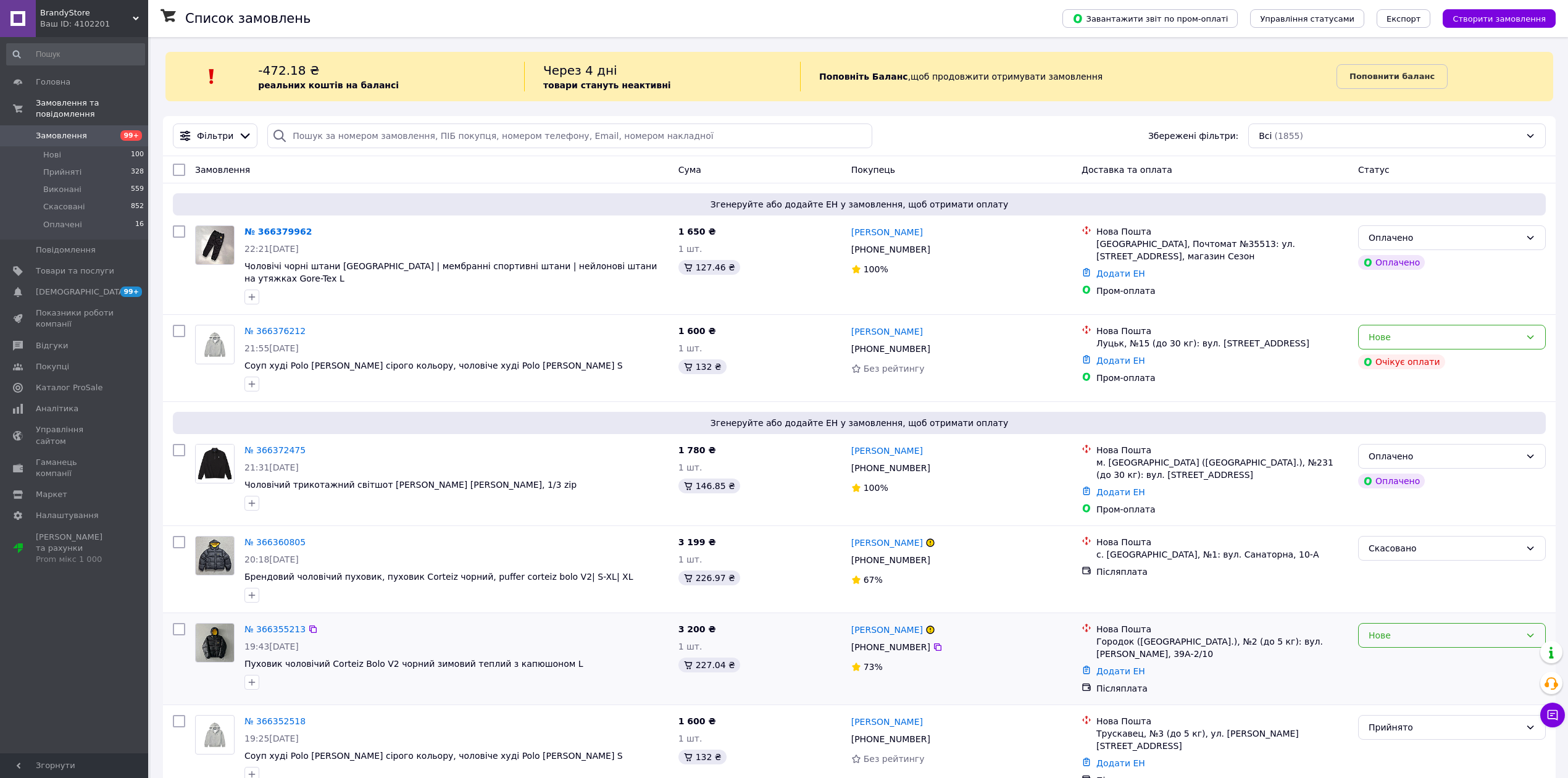
click at [1425, 630] on div "Нове" at bounding box center [1444, 636] width 152 height 14
click at [1390, 690] on li "Скасовано" at bounding box center [1451, 695] width 186 height 22
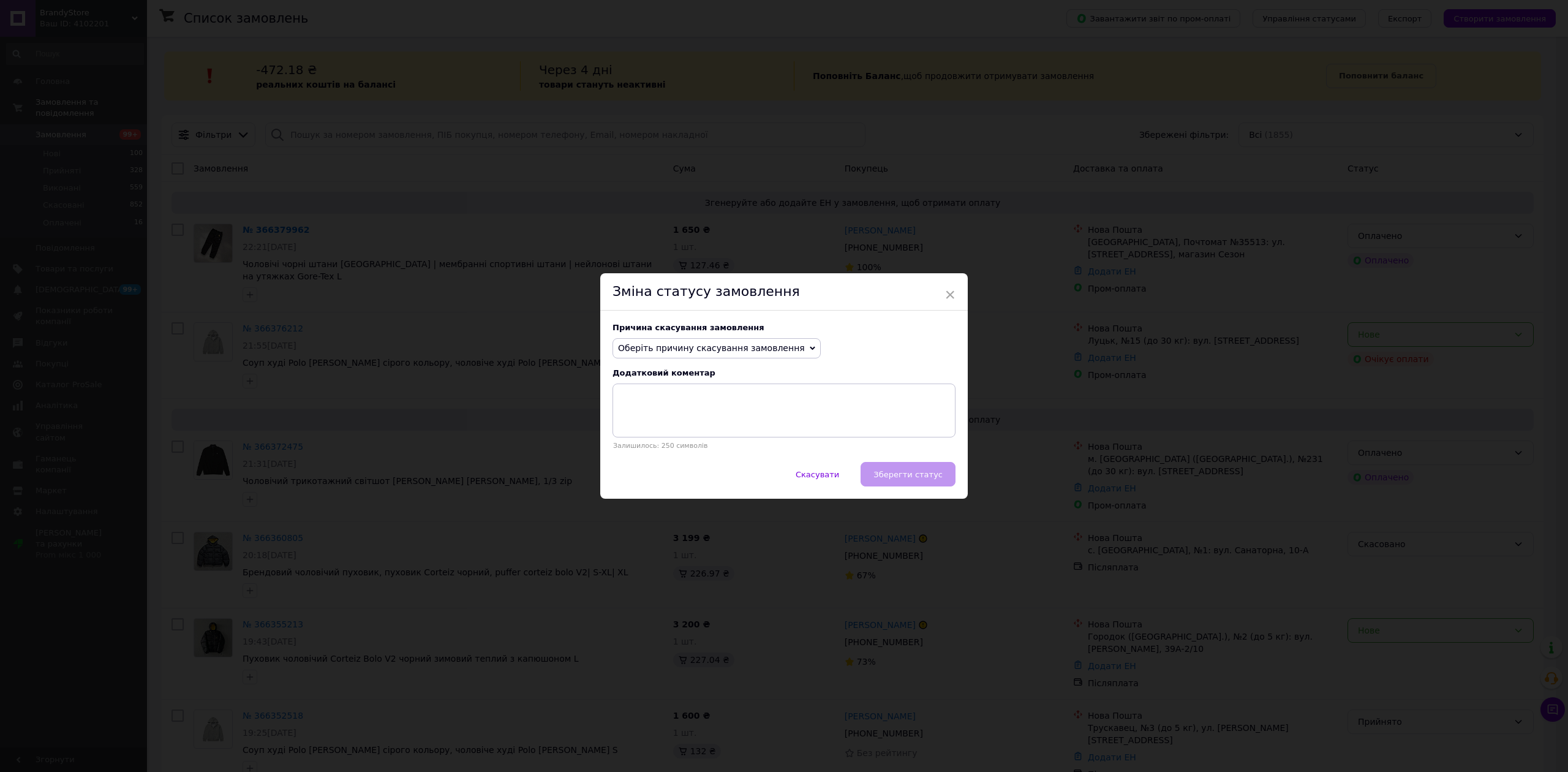
click at [645, 350] on span "Оберіть причину скасування замовлення" at bounding box center [712, 348] width 187 height 10
click at [700, 459] on li "Не вдається додзвонитися" at bounding box center [717, 458] width 207 height 17
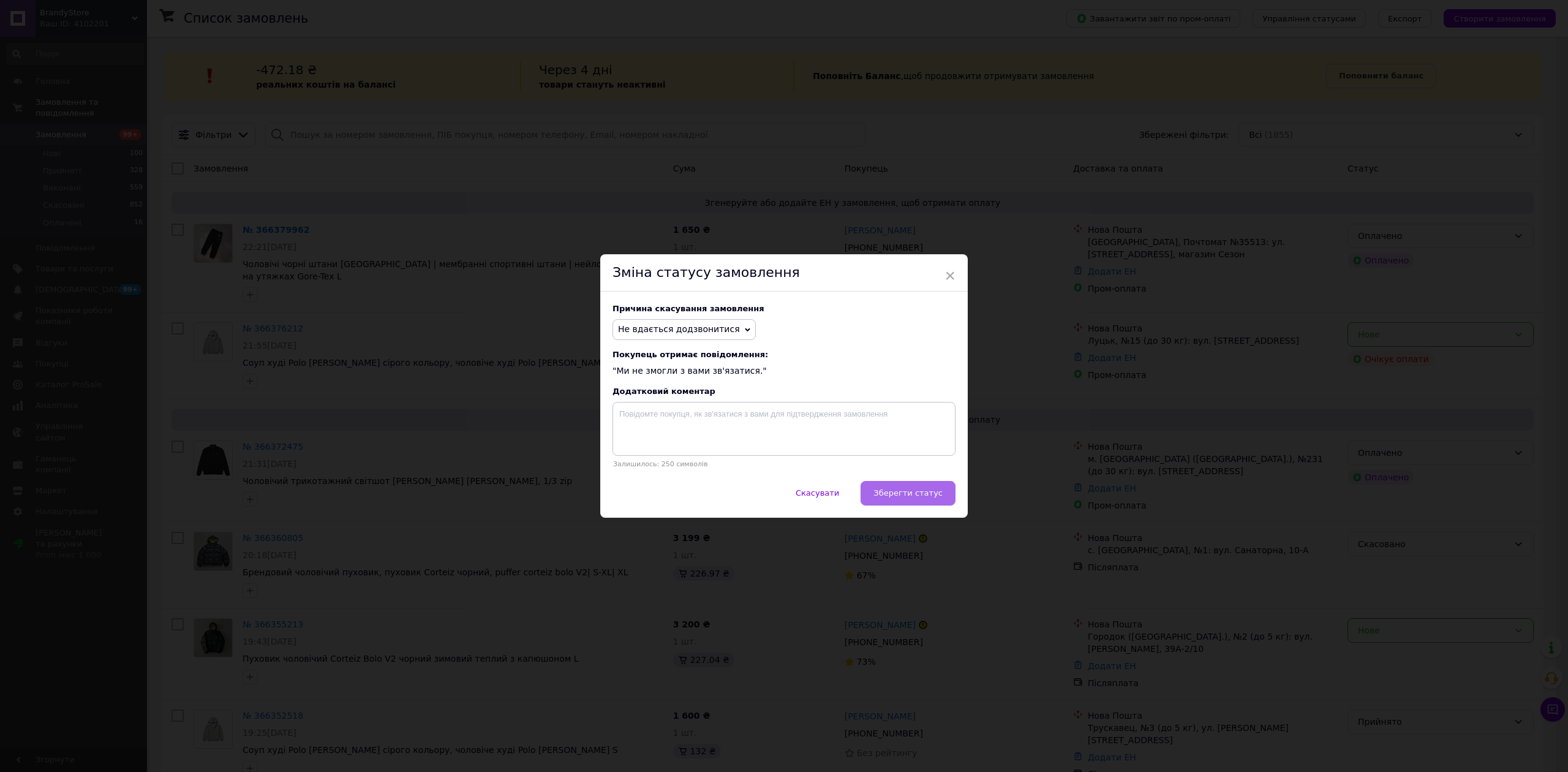
click at [923, 495] on span "Зберегти статус" at bounding box center [908, 493] width 69 height 9
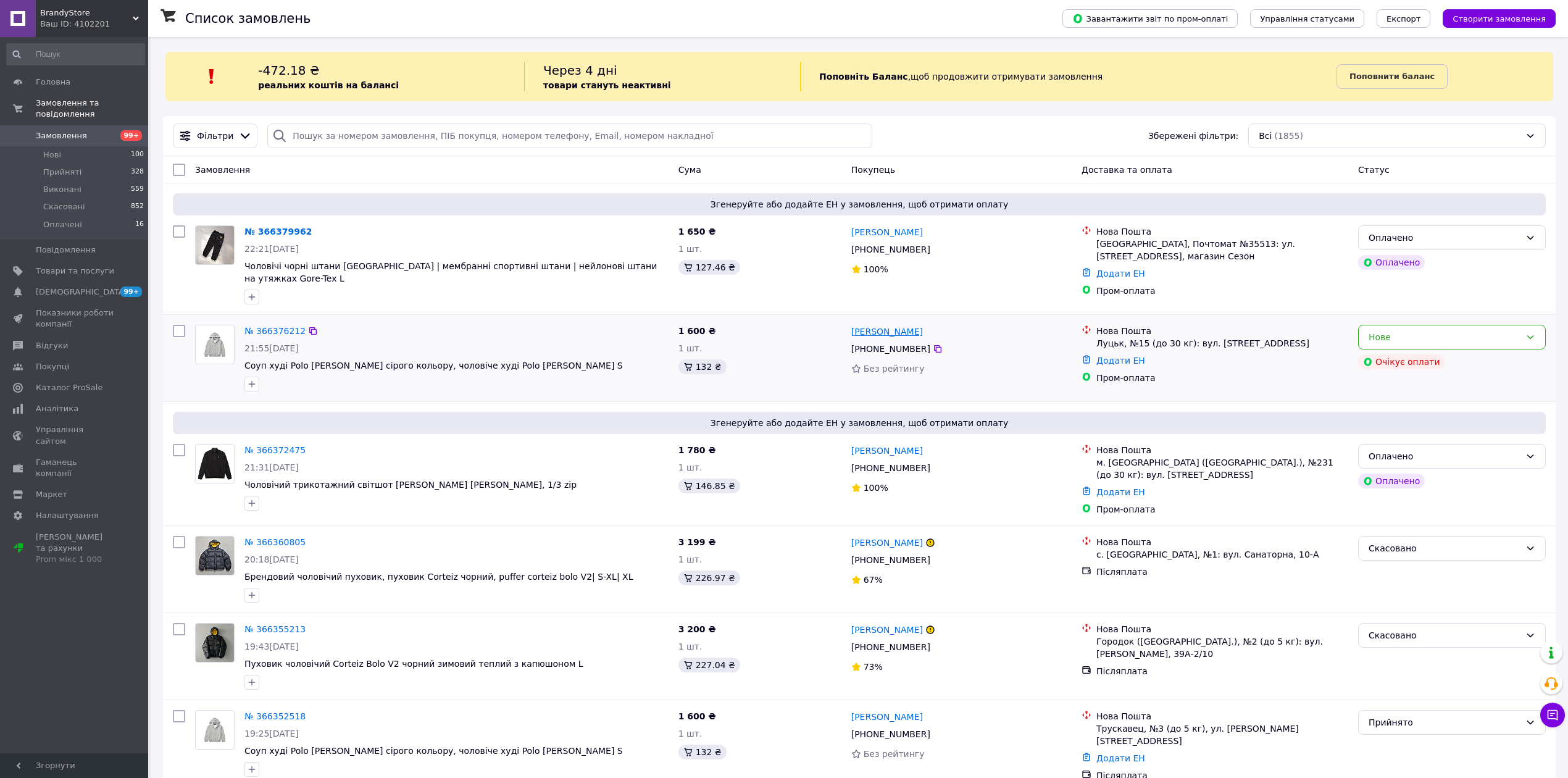
click at [897, 330] on link "[PERSON_NAME]" at bounding box center [887, 331] width 72 height 12
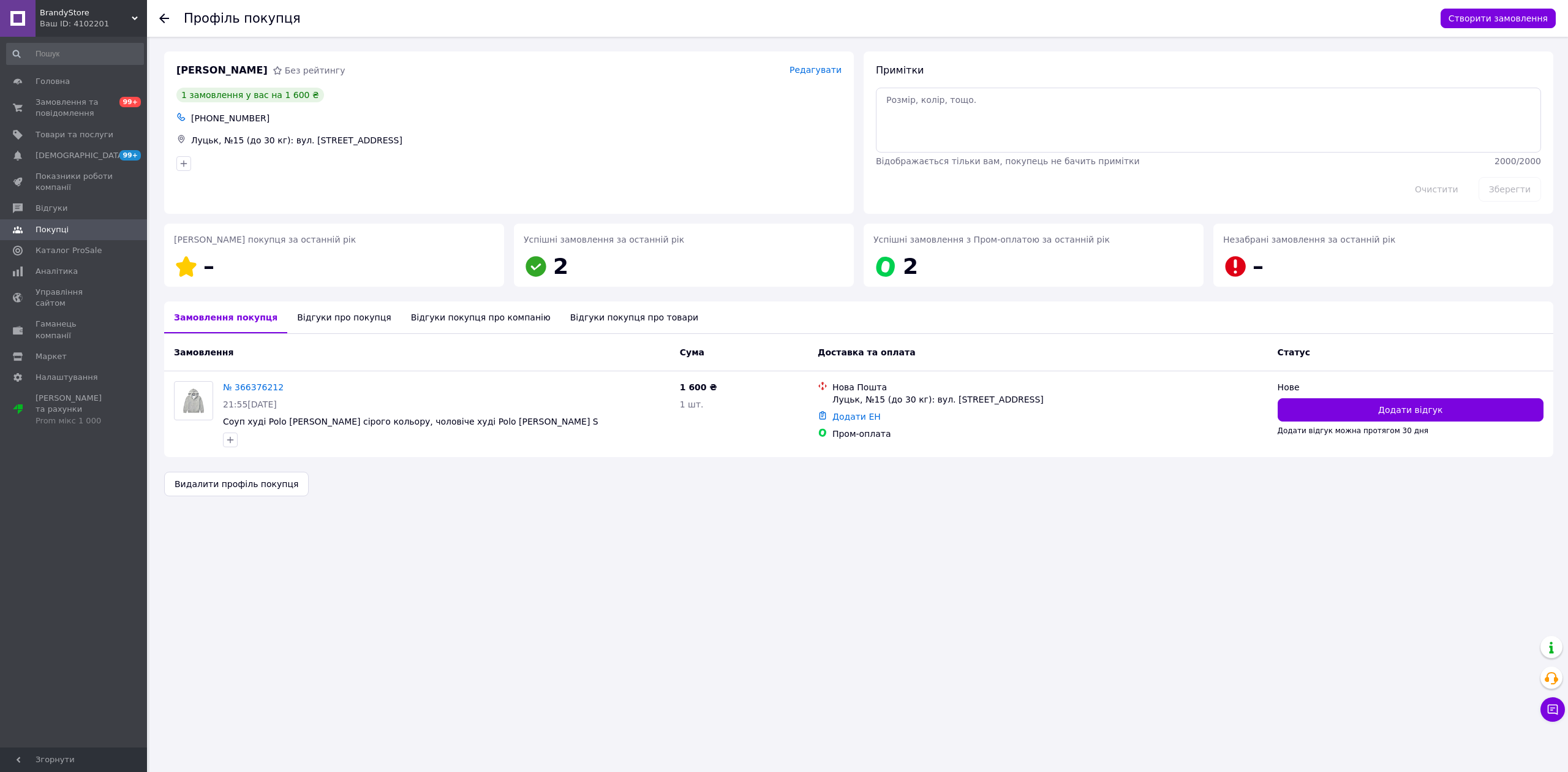
click at [169, 17] on div at bounding box center [172, 18] width 25 height 37
click at [165, 15] on icon at bounding box center [164, 18] width 10 height 10
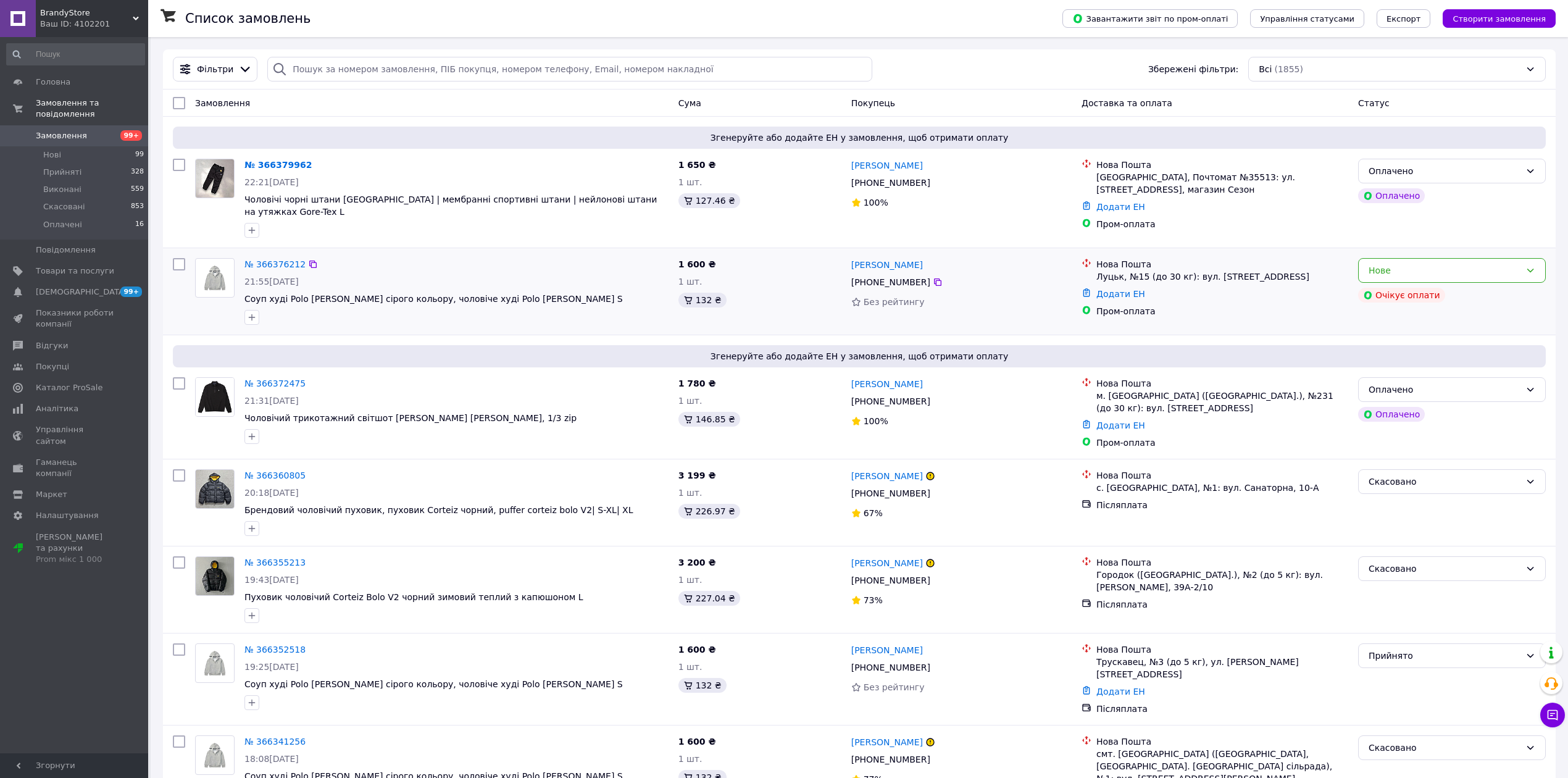
click at [208, 267] on img at bounding box center [214, 278] width 25 height 39
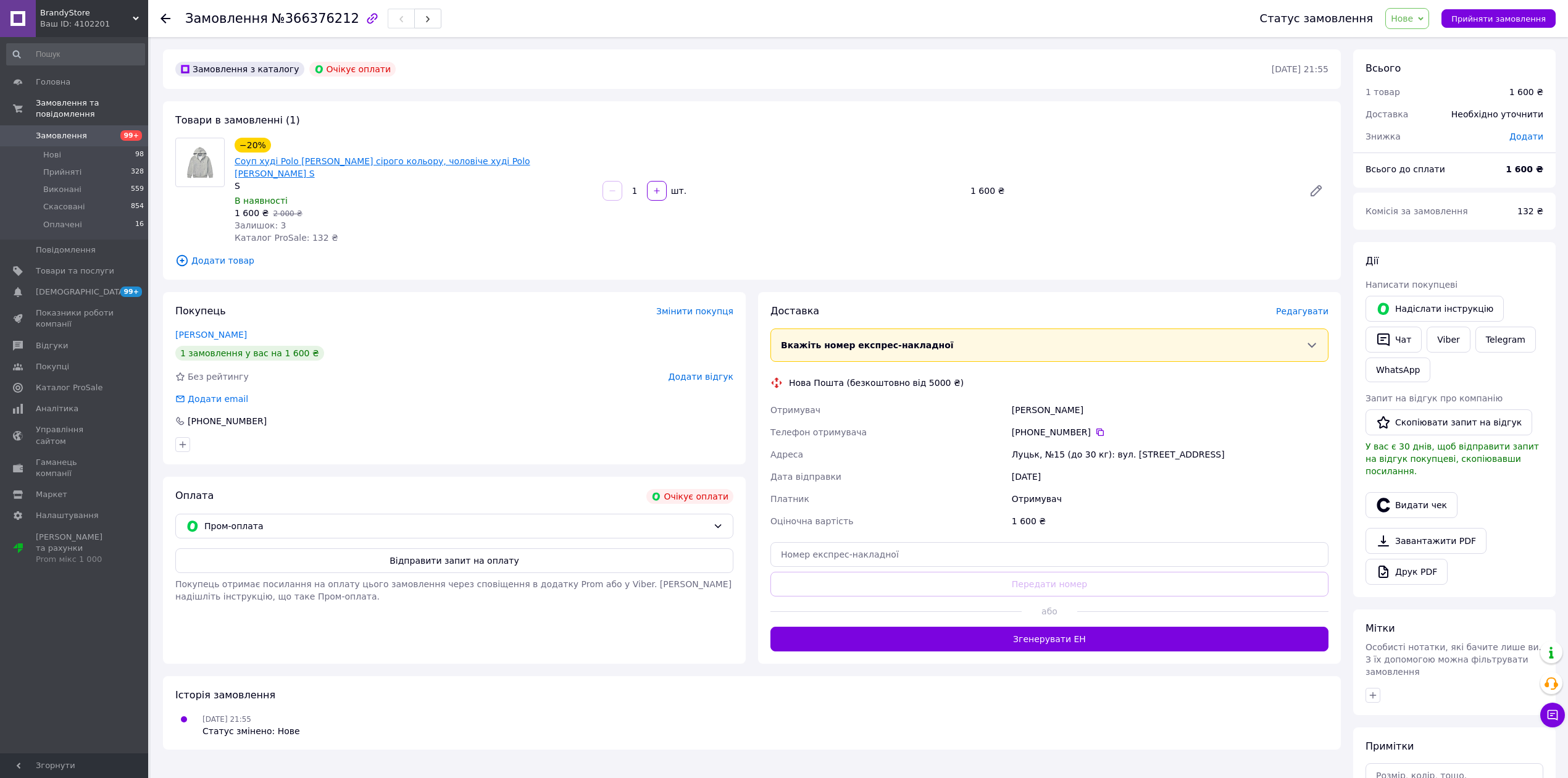
click at [276, 156] on link "Соуп худі Polo [PERSON_NAME] сірого кольору, чоловіче худі Polo [PERSON_NAME] S" at bounding box center [382, 167] width 296 height 22
click at [109, 125] on link "Замовлення 99+" at bounding box center [76, 135] width 151 height 21
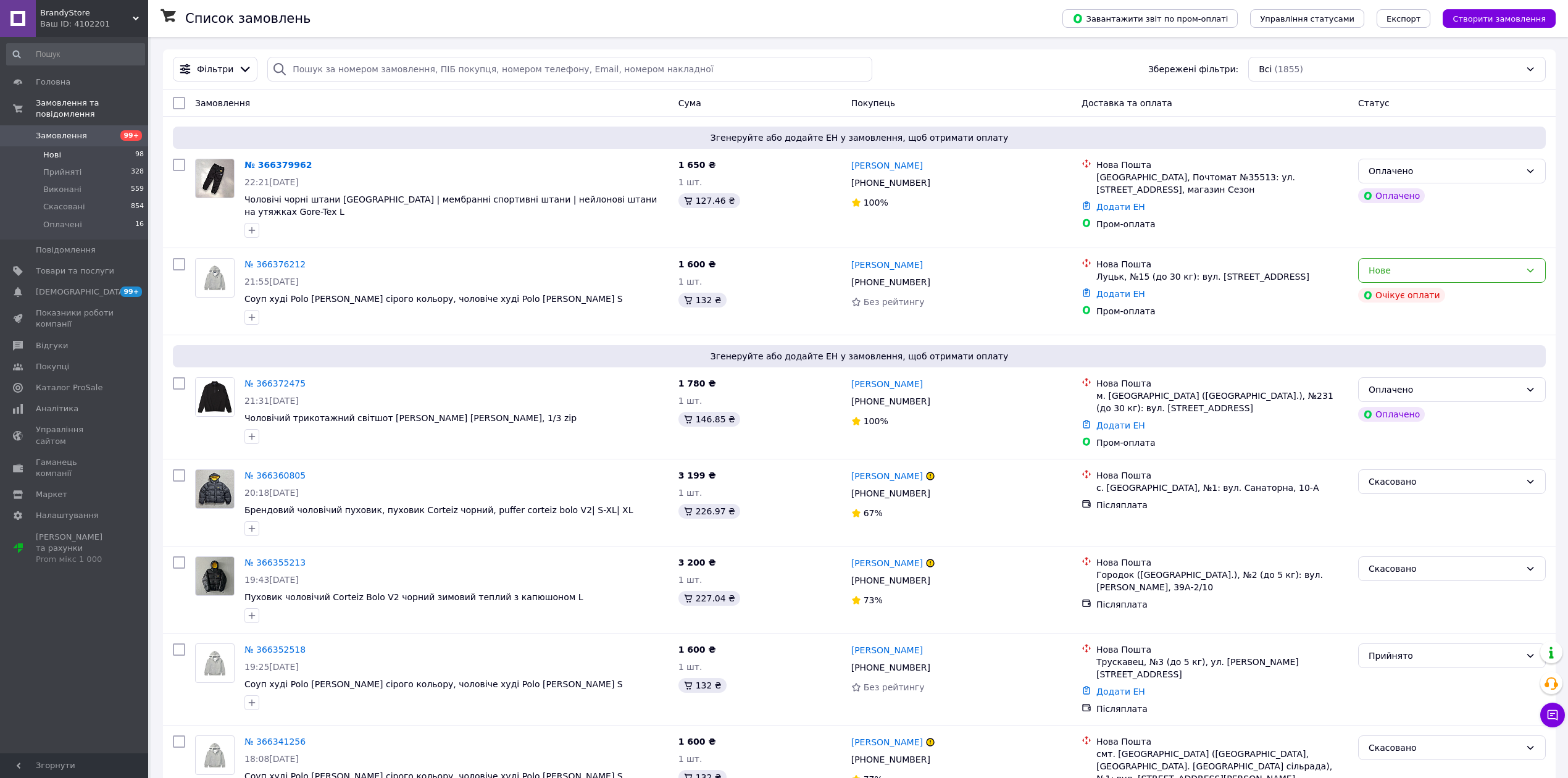
click at [109, 146] on li "Нові 98" at bounding box center [76, 155] width 151 height 17
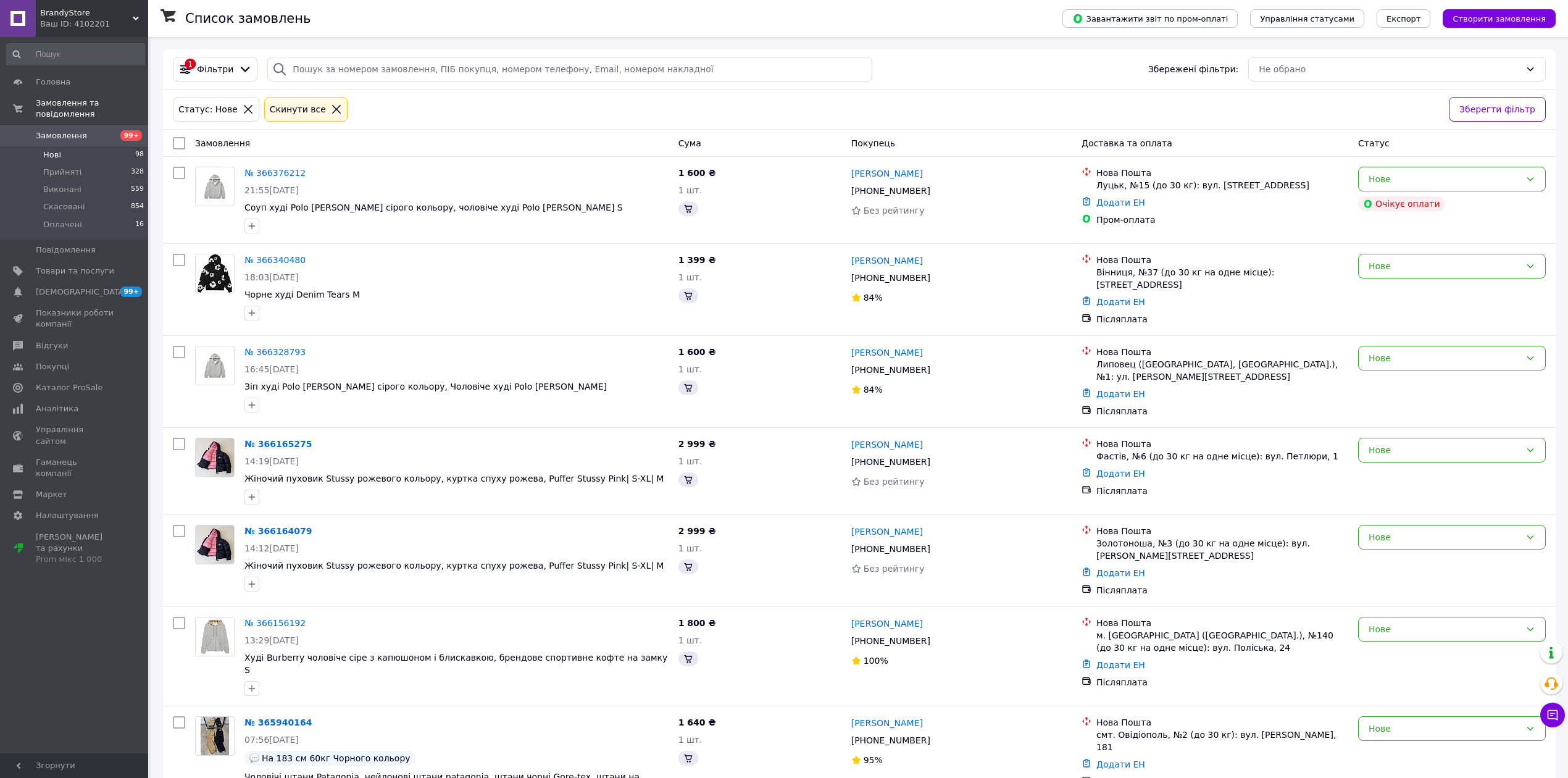
click at [331, 107] on icon at bounding box center [336, 109] width 11 height 11
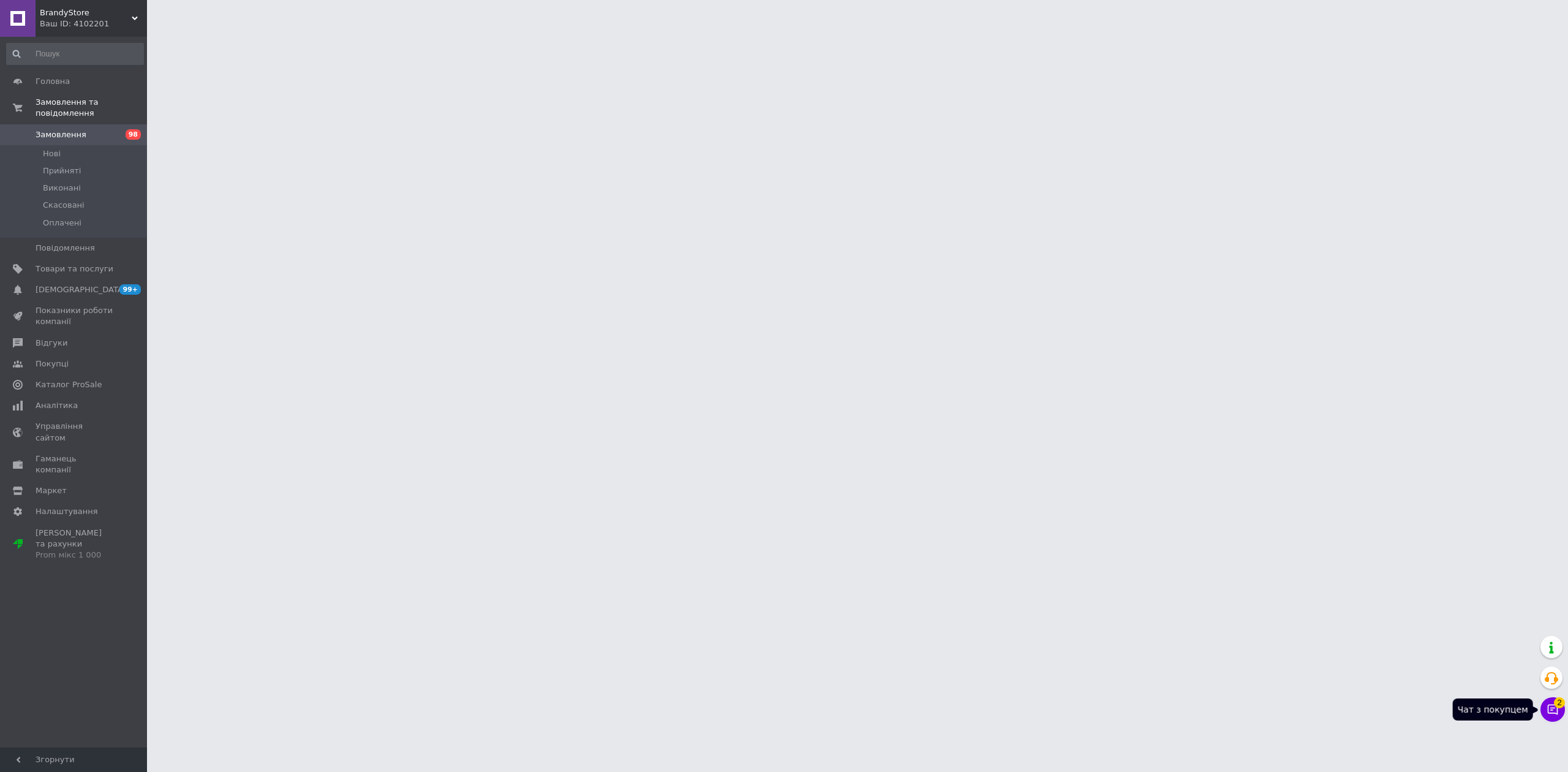
click at [1553, 711] on icon at bounding box center [1553, 710] width 12 height 12
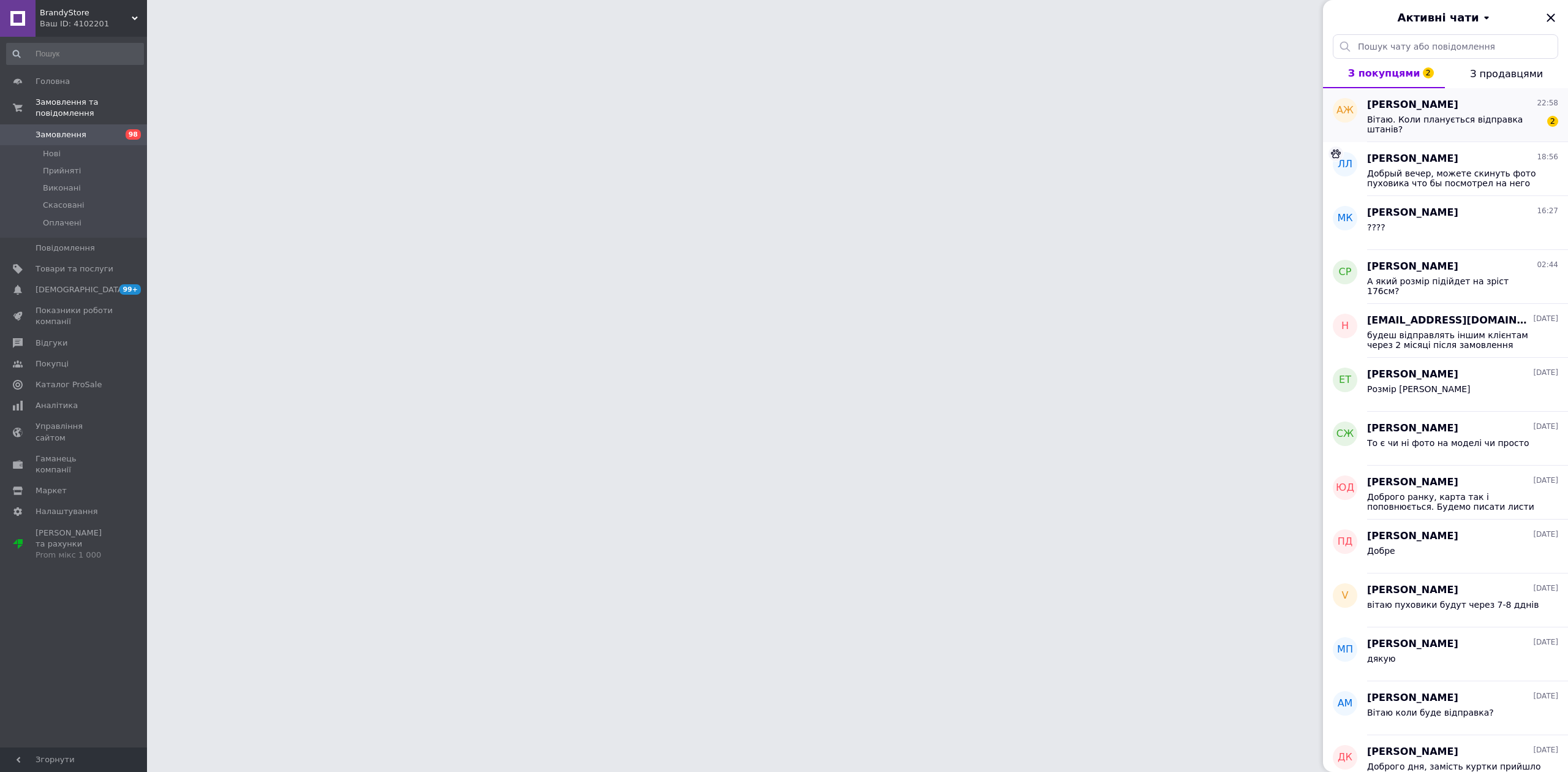
click at [1424, 130] on div "Вітаю. Коли планується відправка штанів?" at bounding box center [1454, 124] width 174 height 20
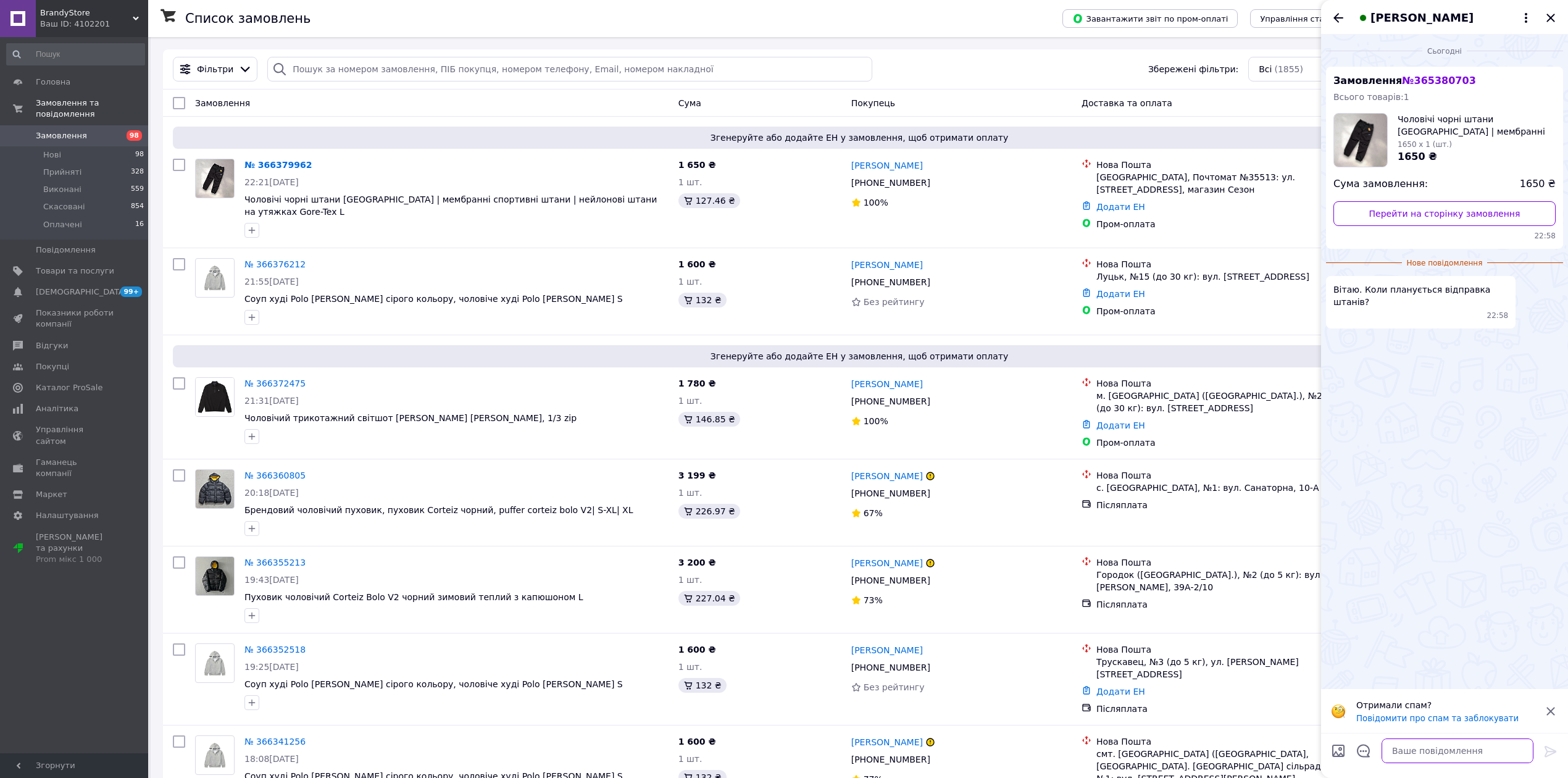
click at [1427, 741] on textarea at bounding box center [1458, 751] width 152 height 25
type textarea "вітаю штани будуть 17-18 числа"
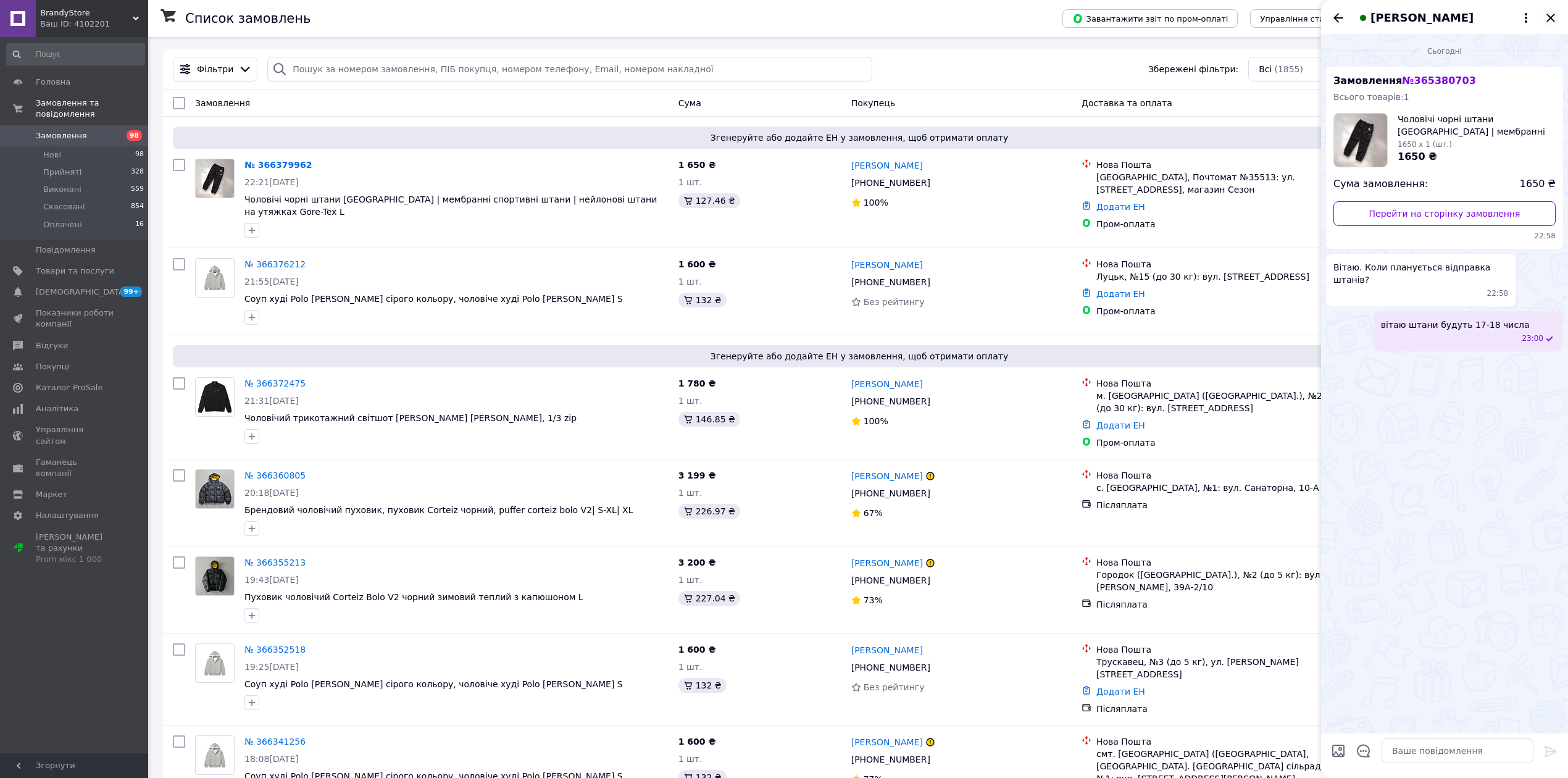
click at [1549, 21] on icon "Закрити" at bounding box center [1550, 18] width 15 height 15
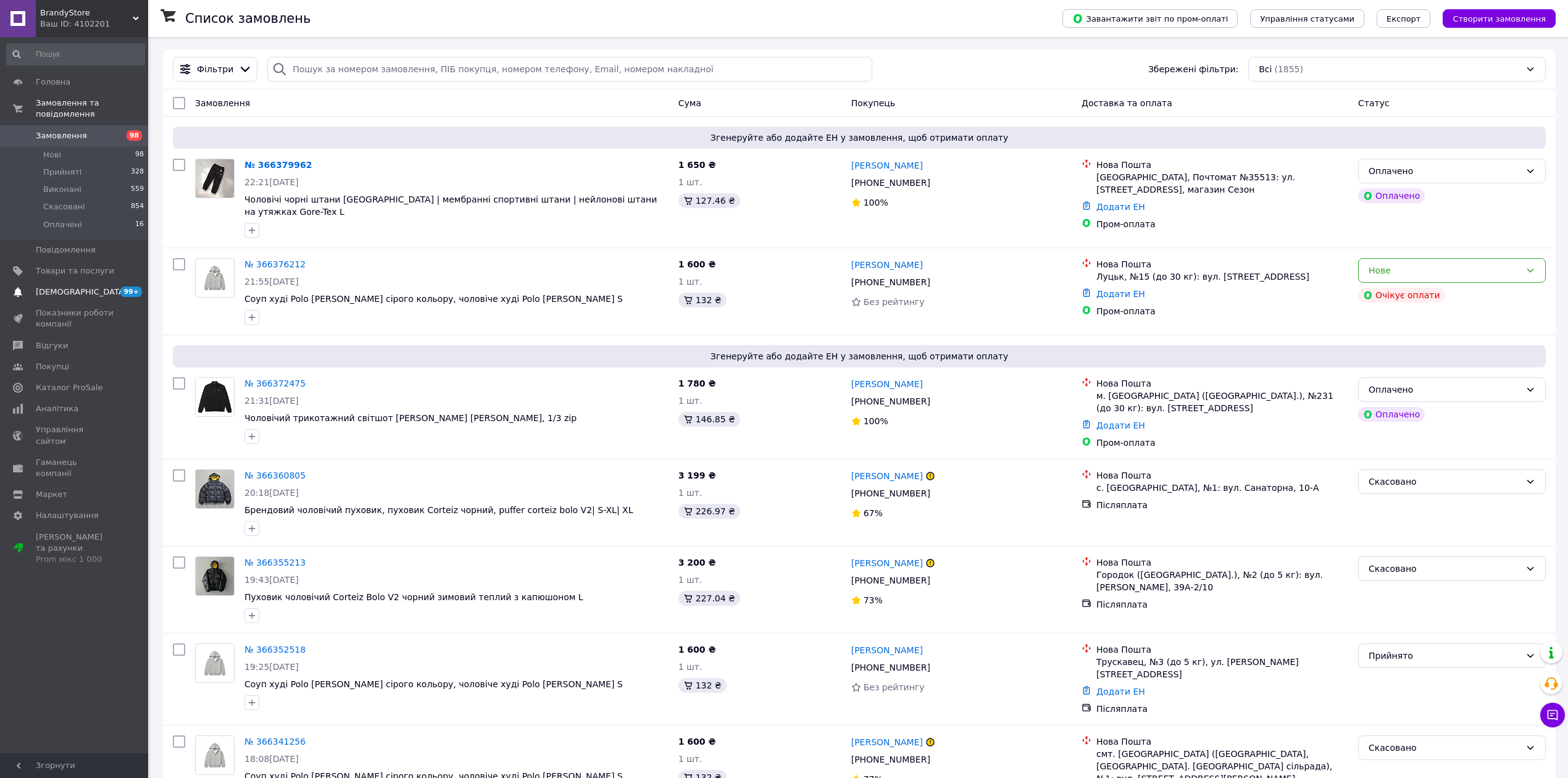
click at [55, 287] on span "[DEMOGRAPHIC_DATA]" at bounding box center [81, 292] width 91 height 11
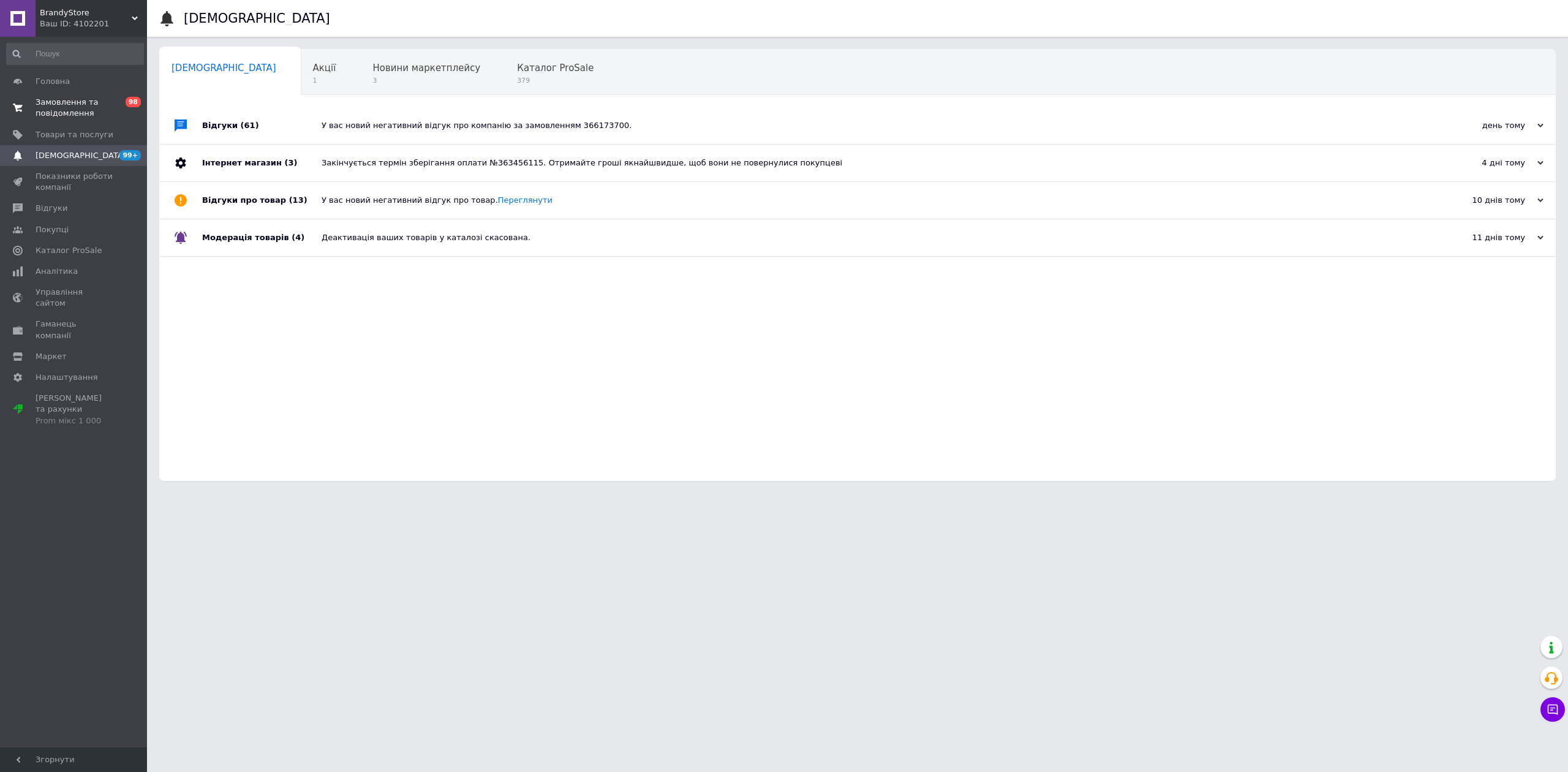
click at [88, 118] on span "Замовлення та повідомлення" at bounding box center [74, 107] width 78 height 22
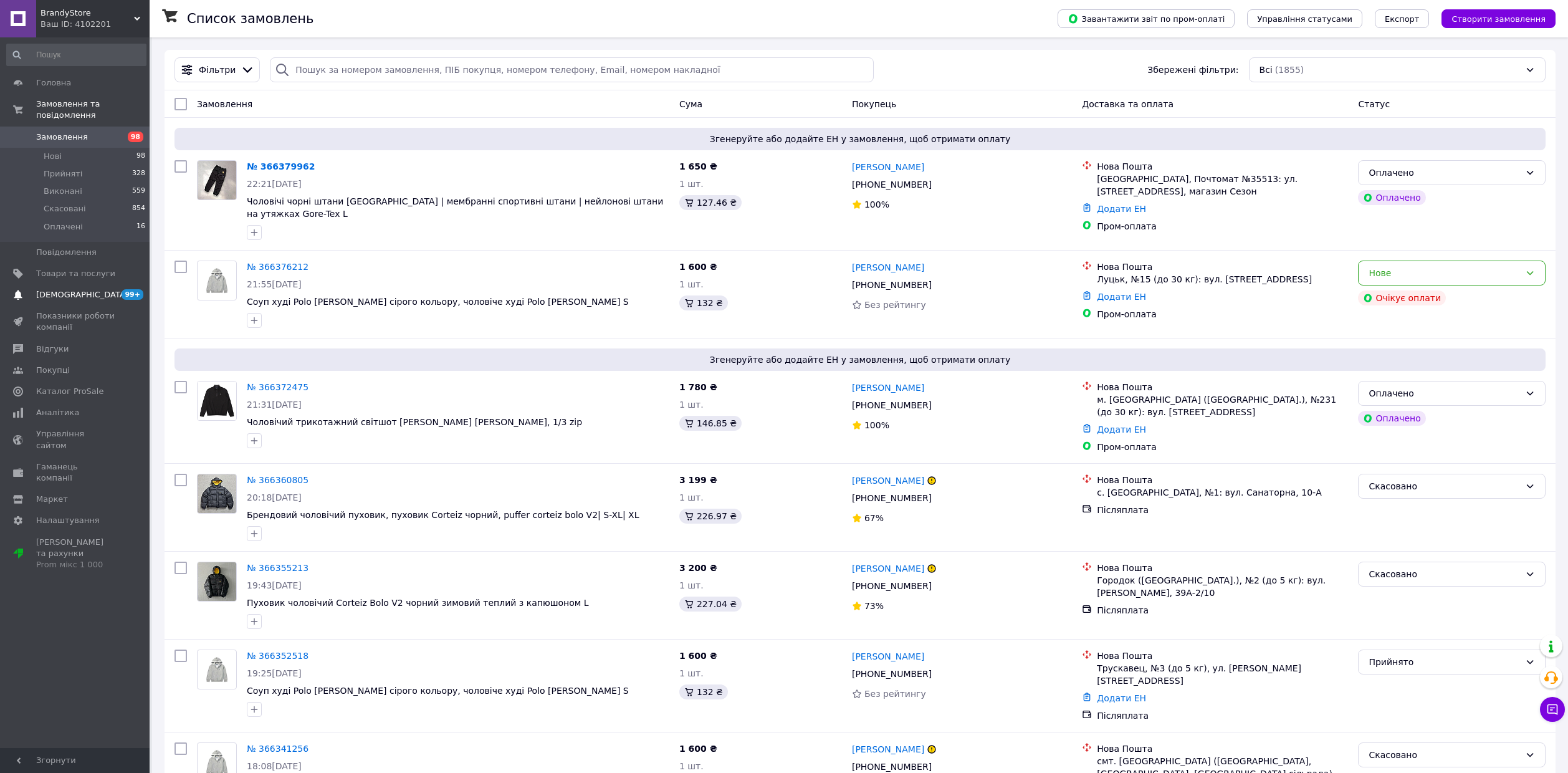
click at [64, 289] on span "[DEMOGRAPHIC_DATA]" at bounding box center [82, 295] width 92 height 11
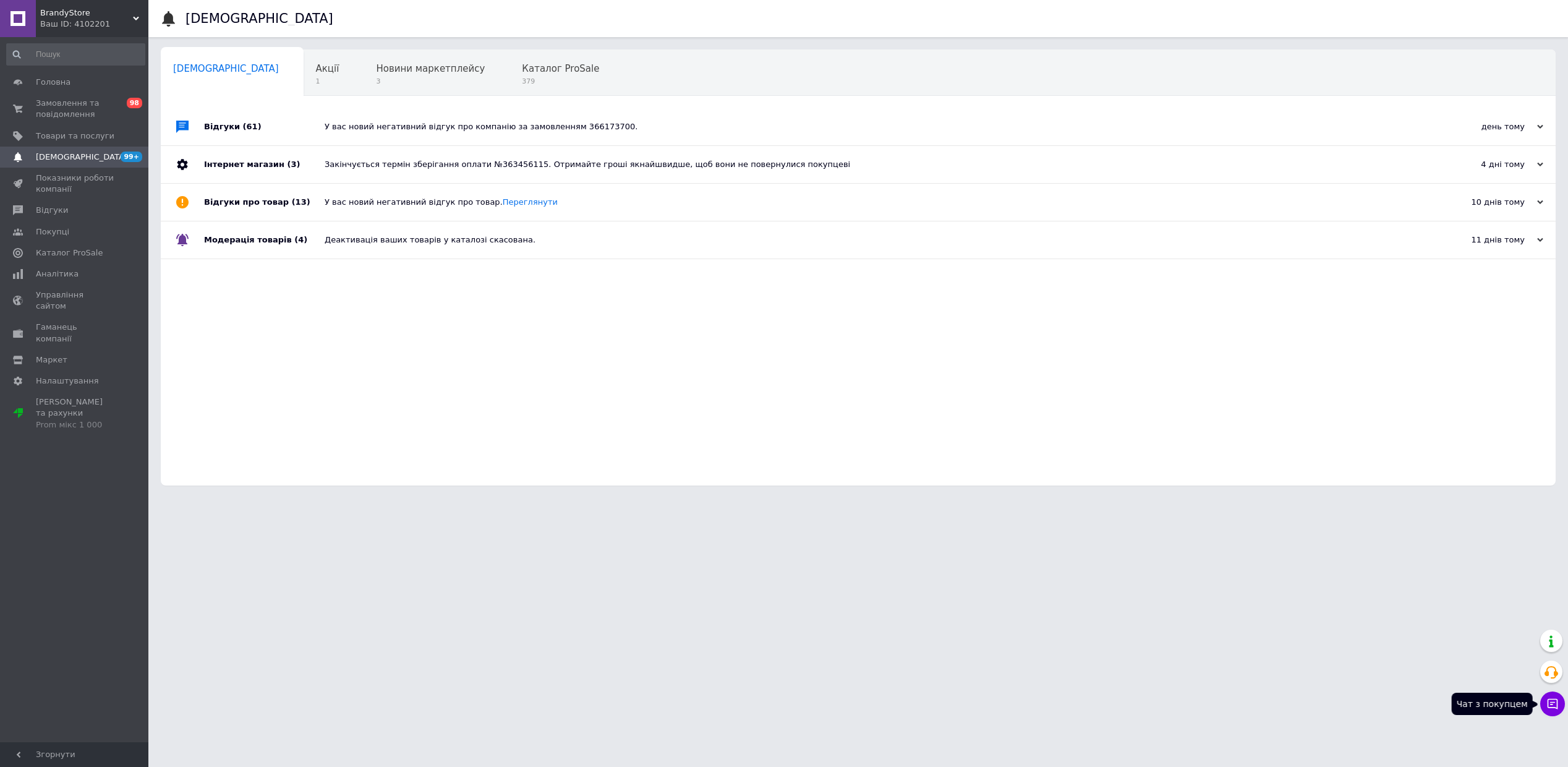
click at [843, 522] on button "Чат з покупцем" at bounding box center [1553, 704] width 25 height 25
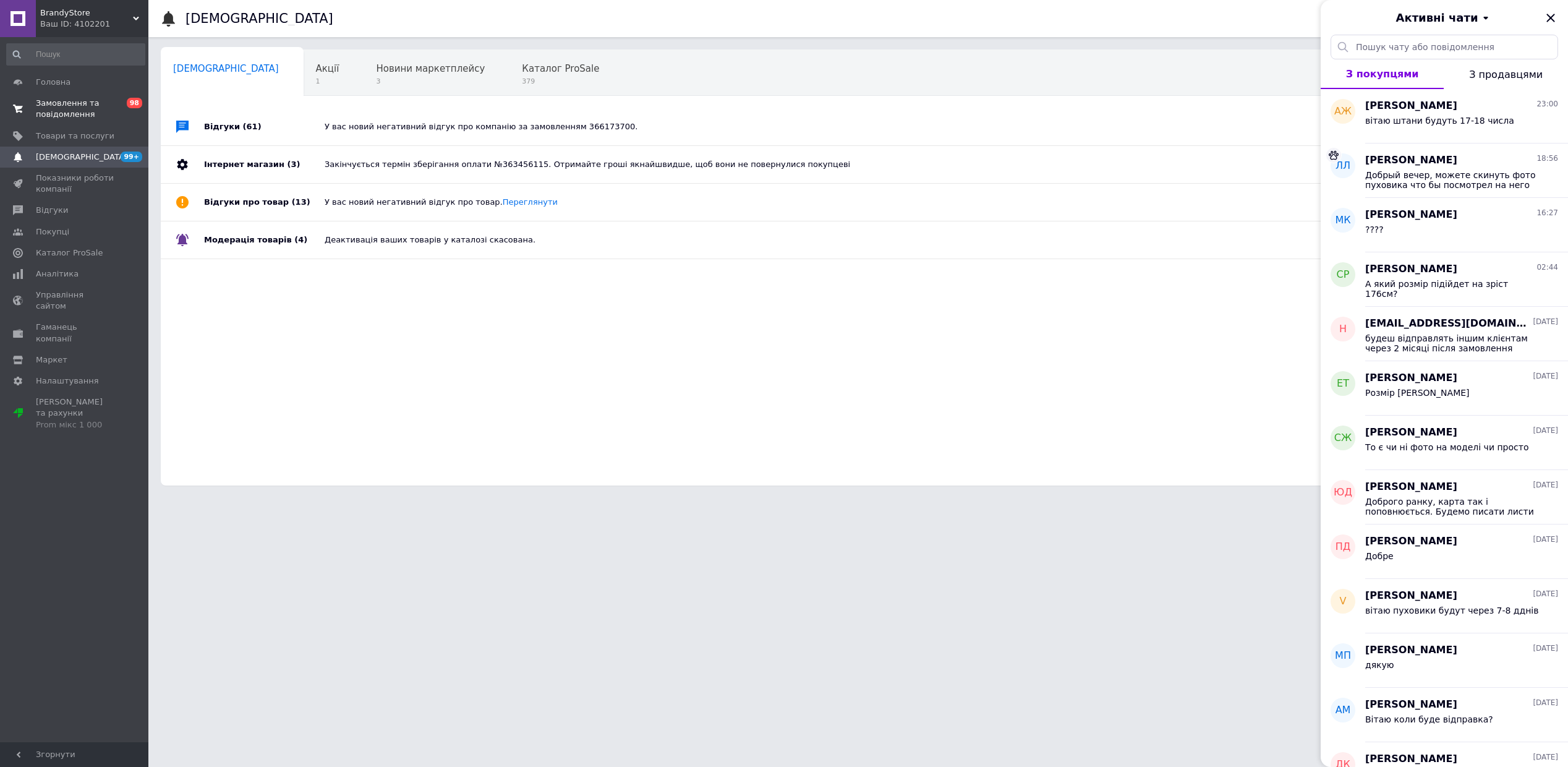
click at [70, 104] on span "Замовлення та повідомлення" at bounding box center [75, 108] width 79 height 22
